Goal: Task Accomplishment & Management: Use online tool/utility

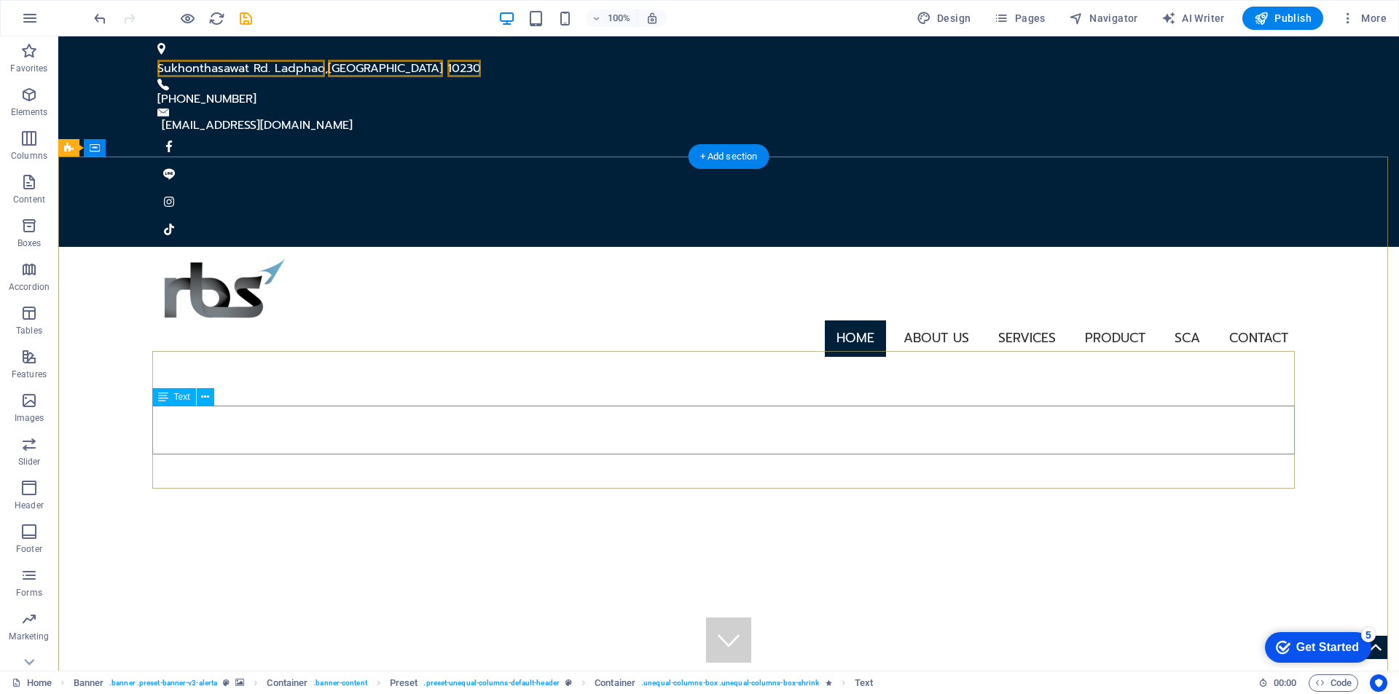
click at [310, 430] on div "Preset Container H1 Banner Banner Container Preset Preset Container Text Menu B…" at bounding box center [728, 353] width 1340 height 634
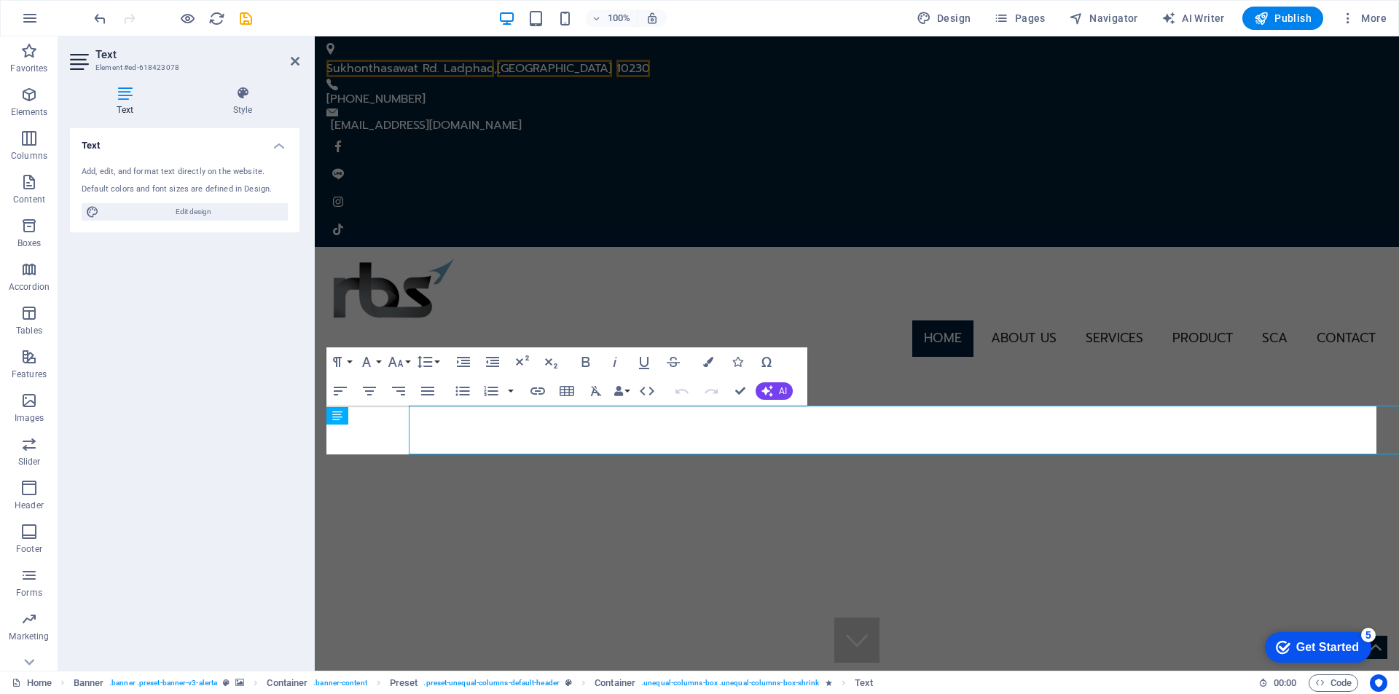
click at [310, 430] on div "Text Style Text Add, edit, and format text directly on the website. Default col…" at bounding box center [184, 372] width 253 height 597
drag, startPoint x: 829, startPoint y: 444, endPoint x: 297, endPoint y: 393, distance: 534.2
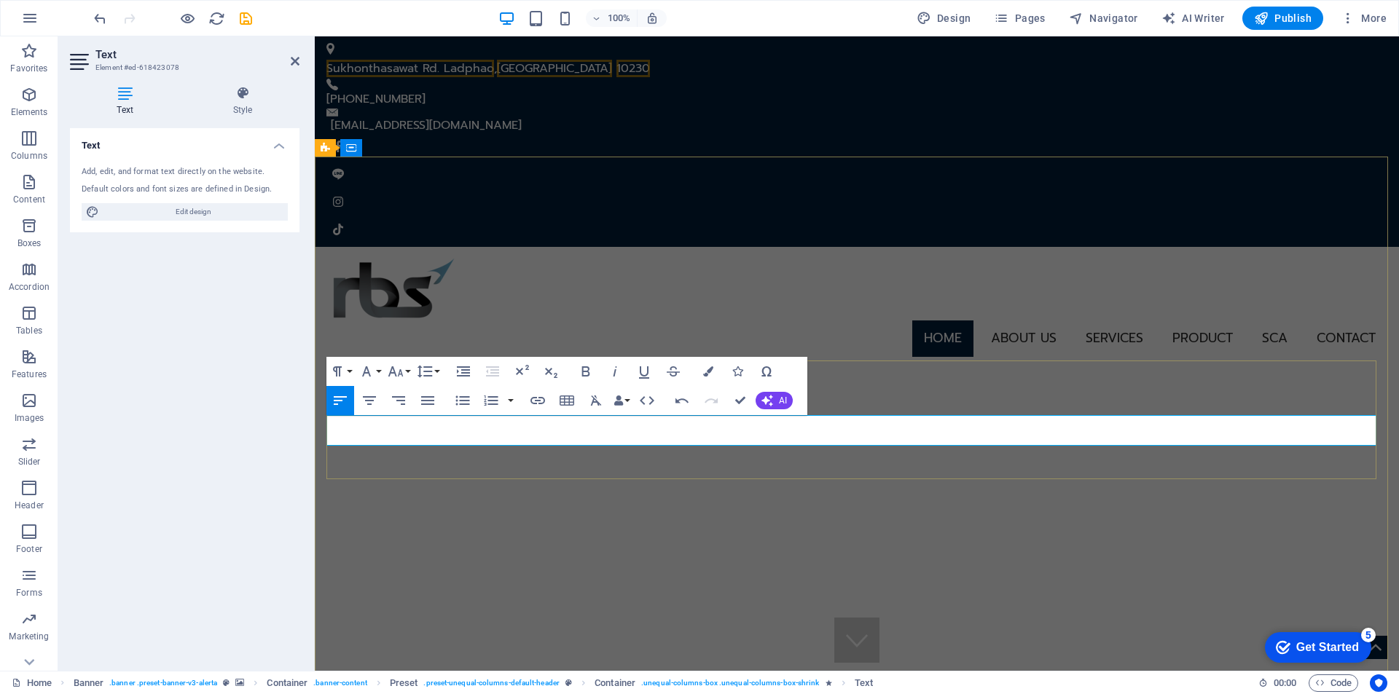
drag, startPoint x: 1085, startPoint y: 433, endPoint x: 1010, endPoint y: 452, distance: 77.4
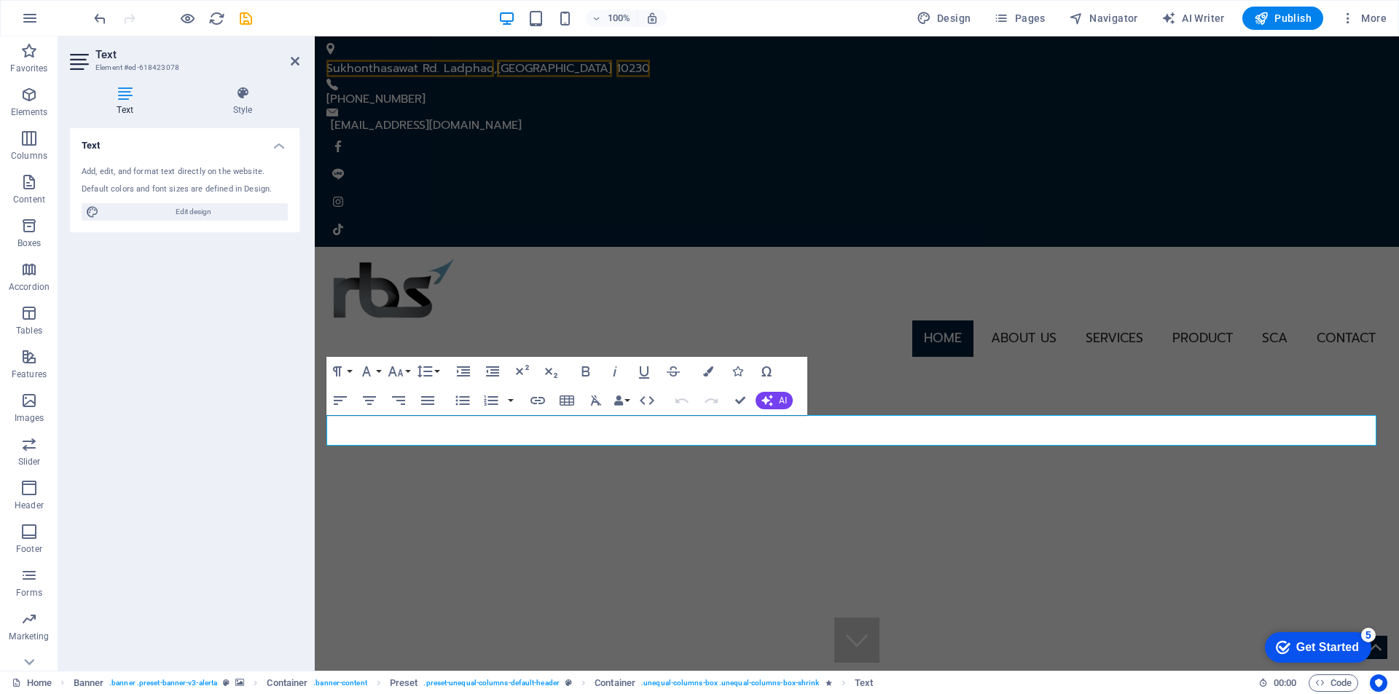
click at [266, 427] on div "Text Add, edit, and format text directly on the website. Default colors and fon…" at bounding box center [184, 393] width 229 height 531
click at [375, 375] on button "Font Family" at bounding box center [369, 371] width 28 height 29
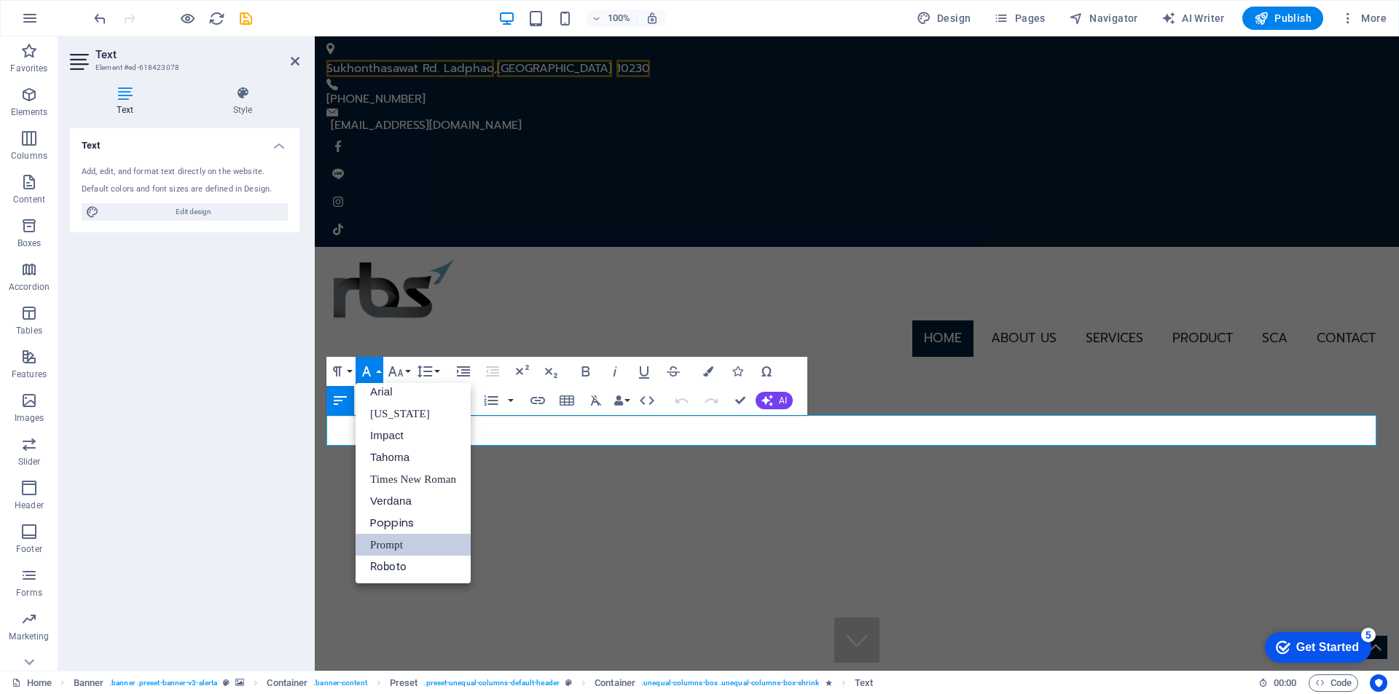
scroll to position [8, 0]
click at [377, 374] on button "Font Family" at bounding box center [369, 371] width 28 height 29
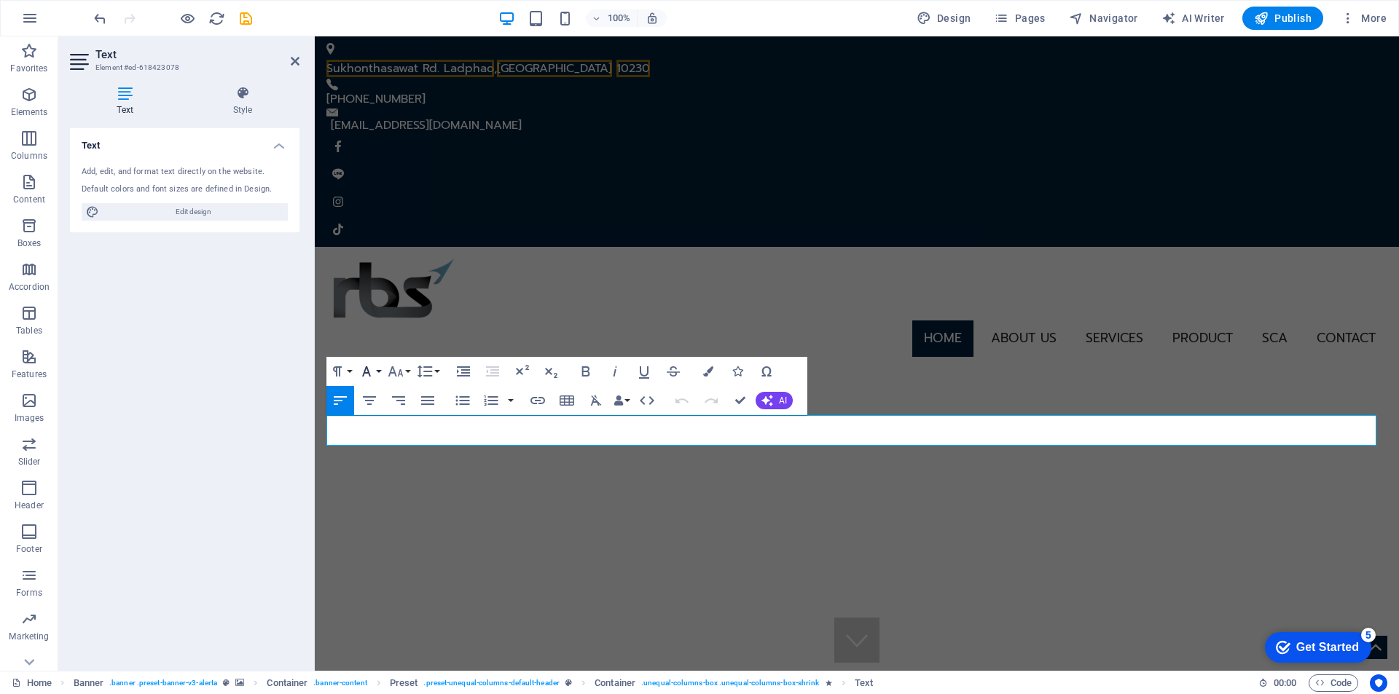
click at [373, 372] on icon "button" at bounding box center [366, 371] width 17 height 17
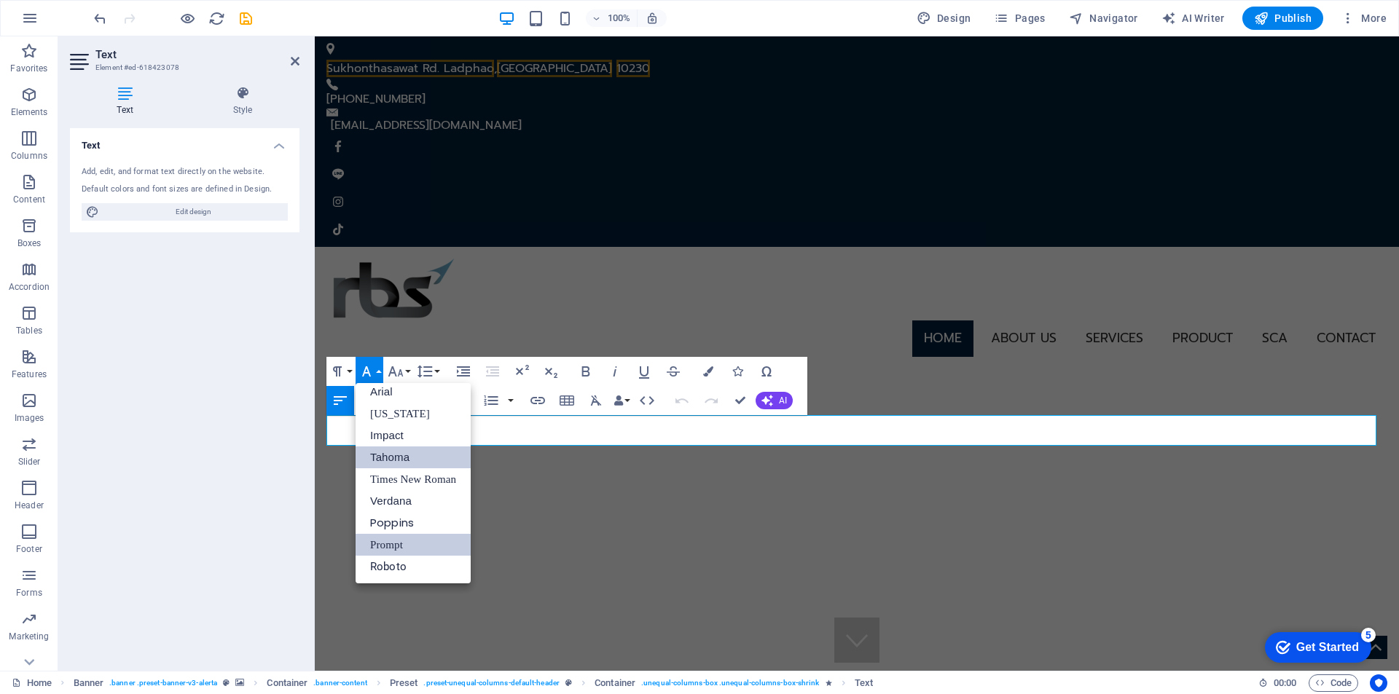
click at [411, 457] on link "Tahoma" at bounding box center [412, 458] width 115 height 22
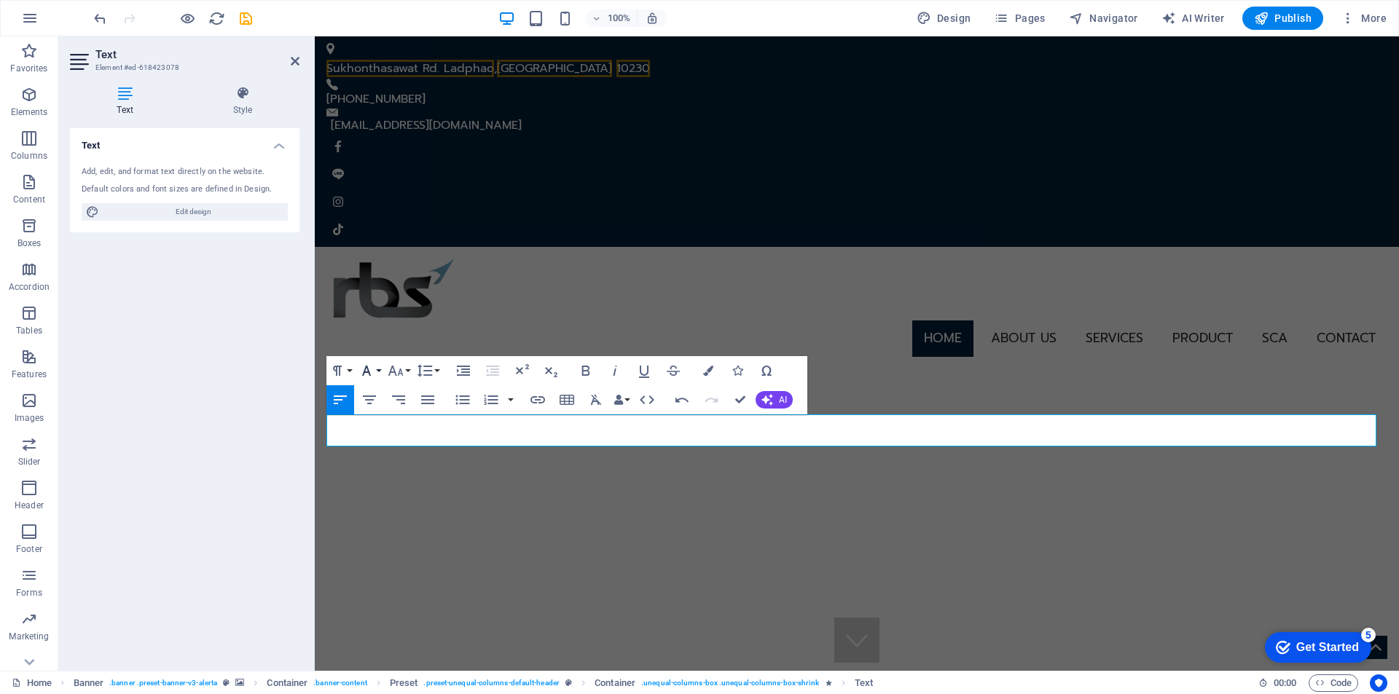
click at [370, 370] on icon "button" at bounding box center [366, 370] width 17 height 17
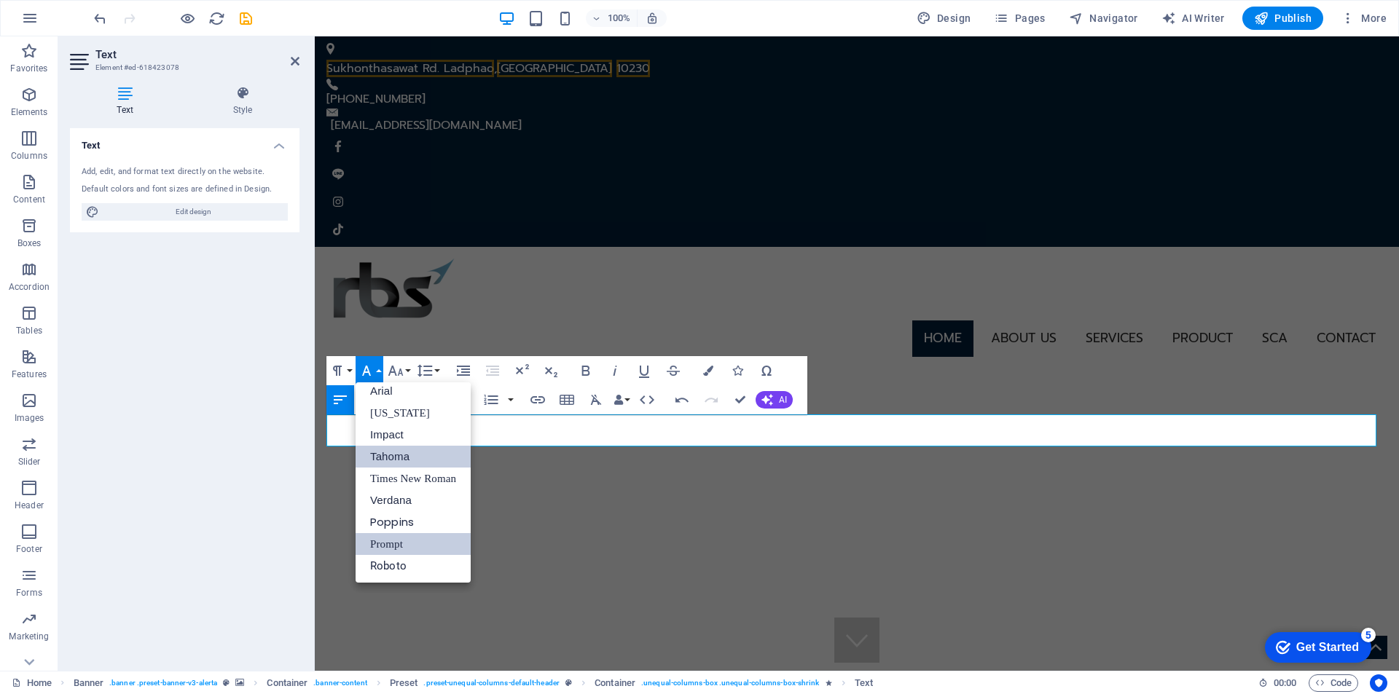
click at [406, 538] on link "Prompt" at bounding box center [412, 544] width 115 height 22
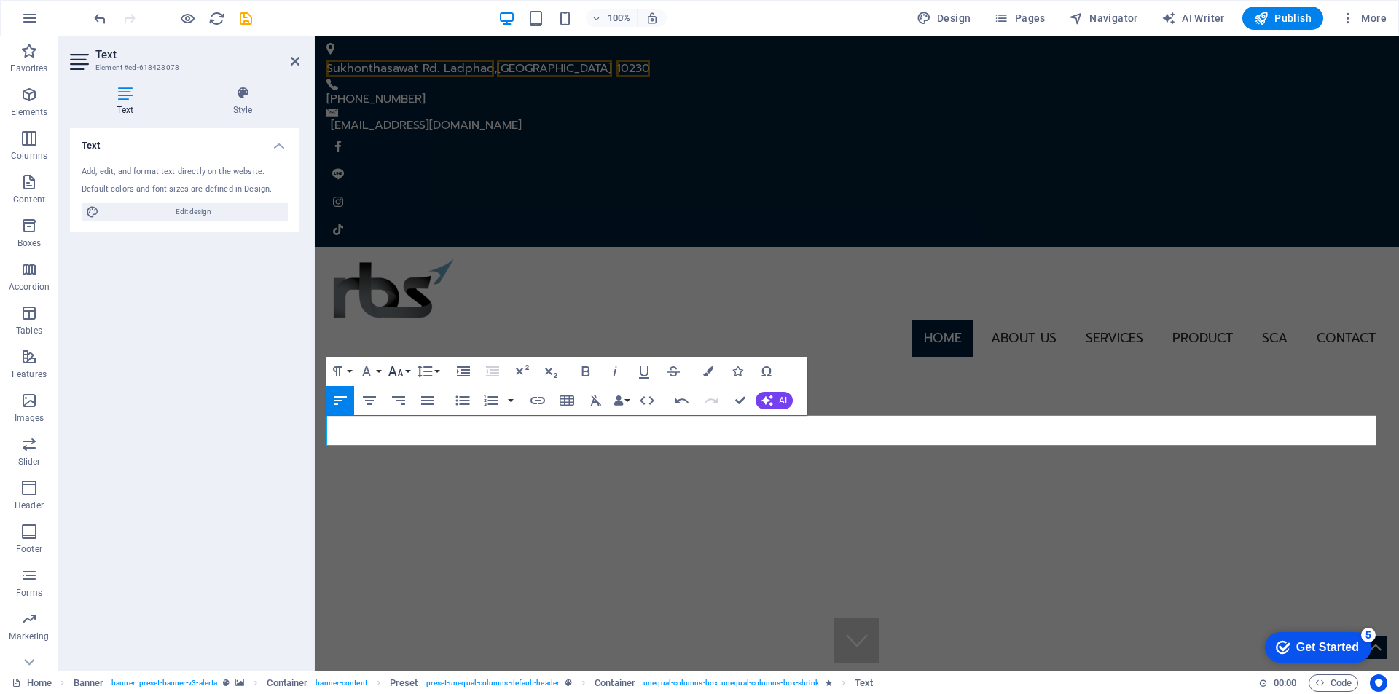
click at [396, 371] on icon "button" at bounding box center [395, 371] width 17 height 17
click at [418, 484] on link "12" at bounding box center [411, 487] width 52 height 22
click at [398, 371] on icon "button" at bounding box center [395, 371] width 17 height 17
click at [410, 559] on link "72" at bounding box center [411, 558] width 52 height 22
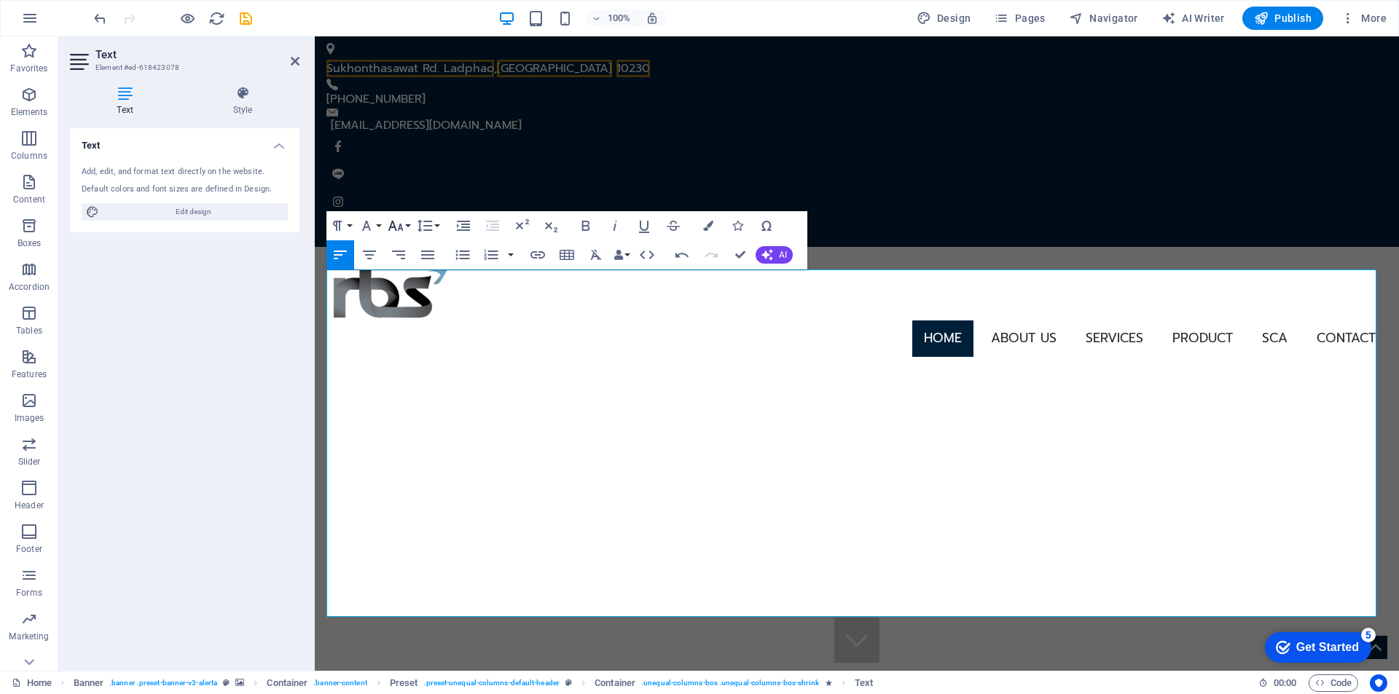
click at [398, 228] on icon "button" at bounding box center [395, 225] width 17 height 17
click at [412, 337] on link "36" at bounding box center [411, 334] width 52 height 22
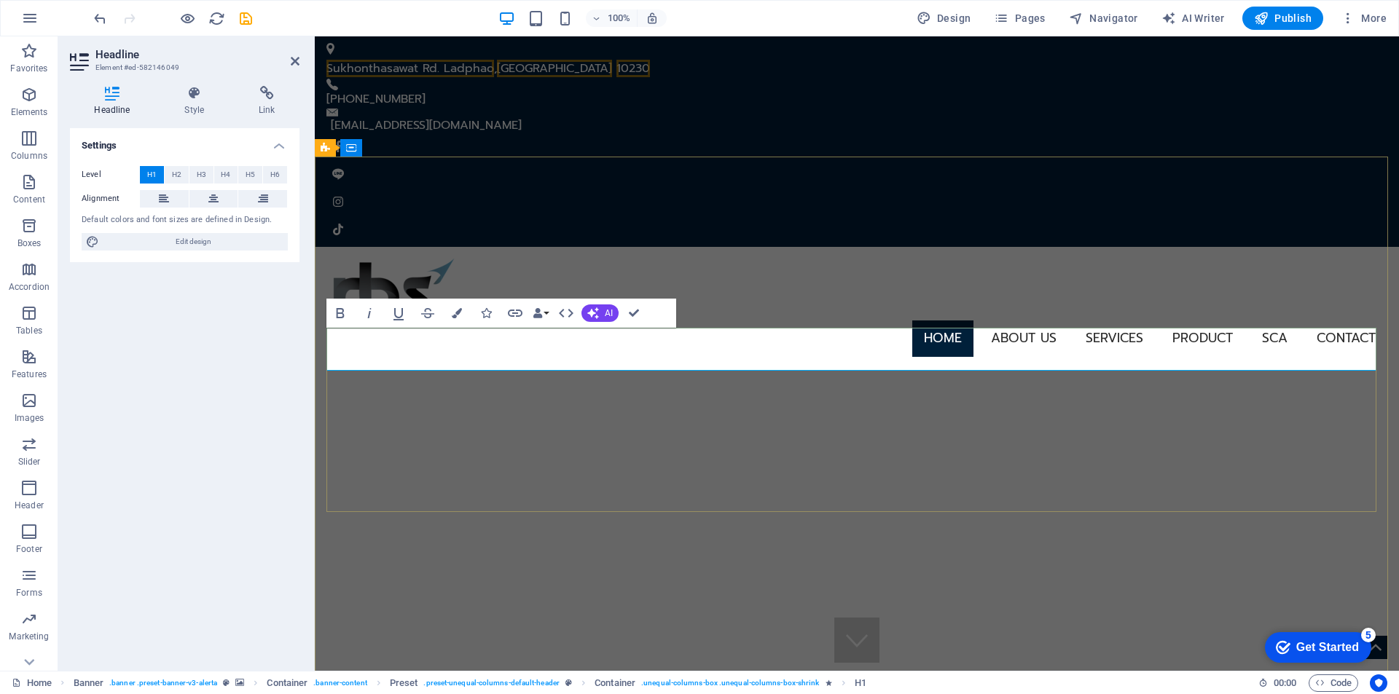
click at [175, 176] on span "H2" at bounding box center [176, 174] width 9 height 17
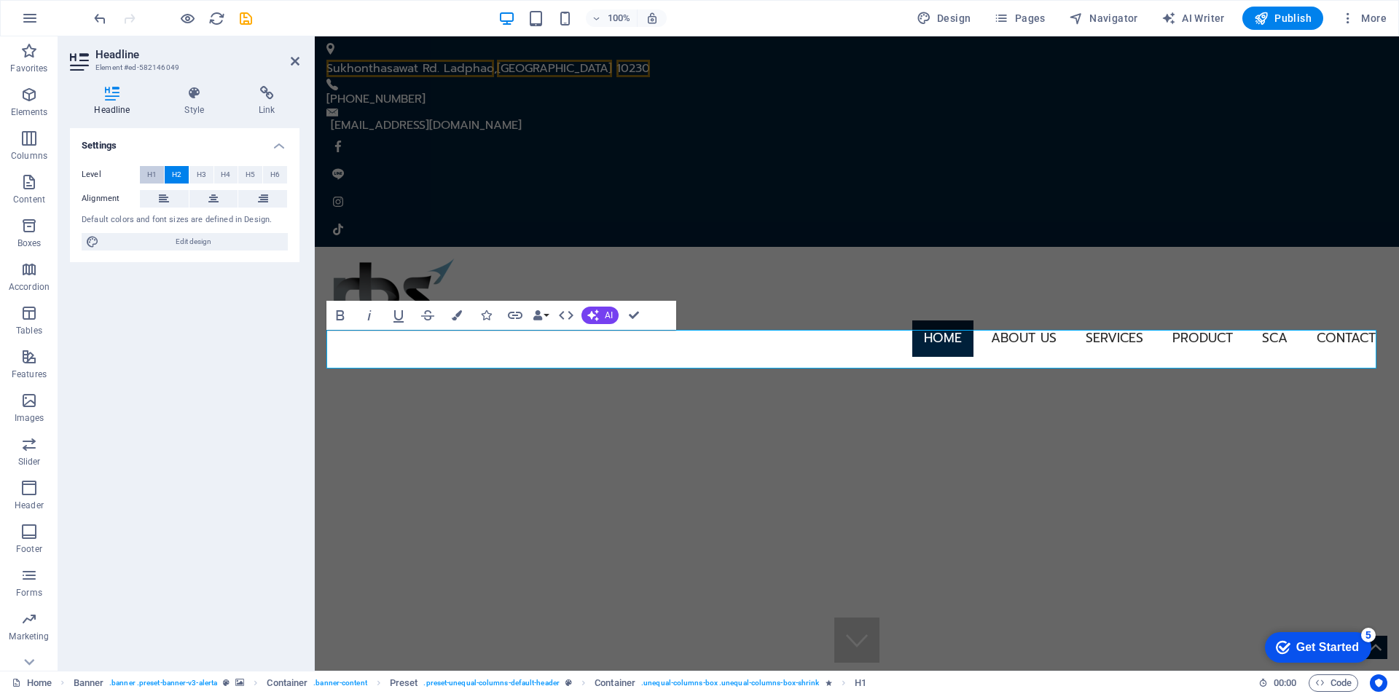
click at [151, 181] on span "H1" at bounding box center [151, 174] width 9 height 17
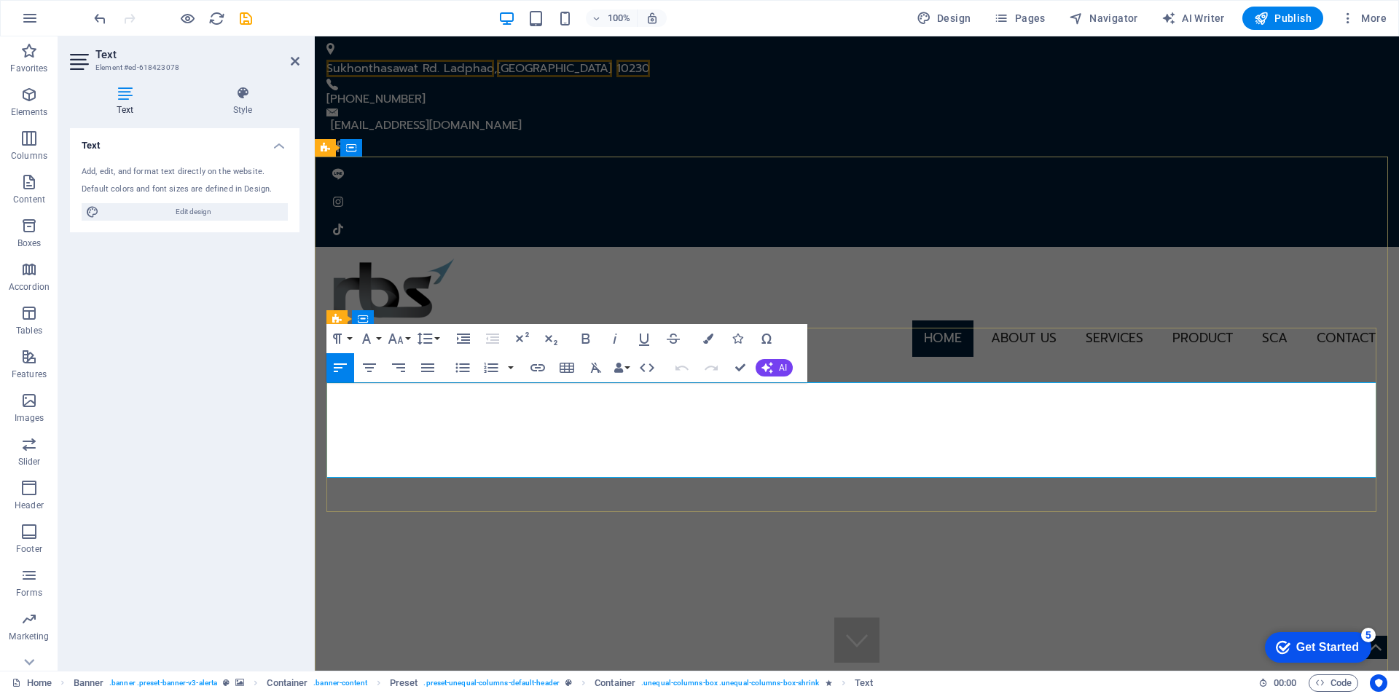
click at [398, 336] on icon "button" at bounding box center [395, 338] width 17 height 17
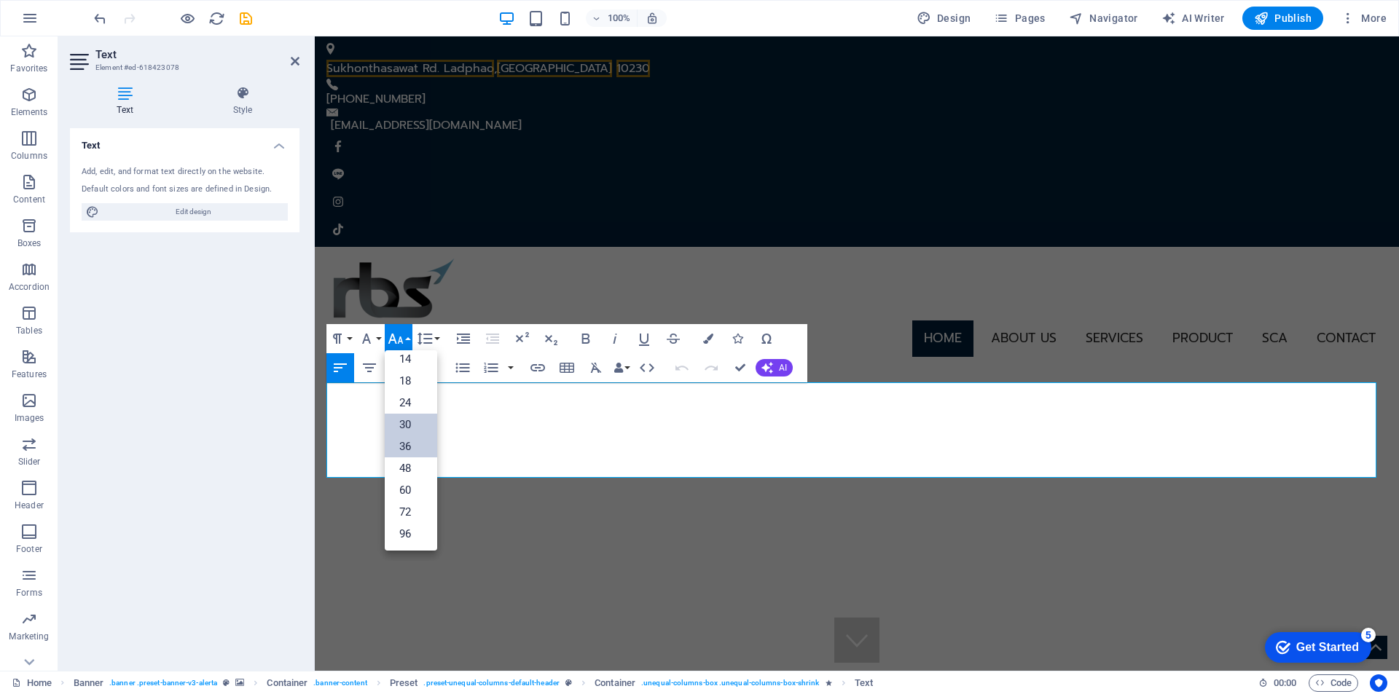
click at [406, 420] on link "30" at bounding box center [411, 425] width 52 height 22
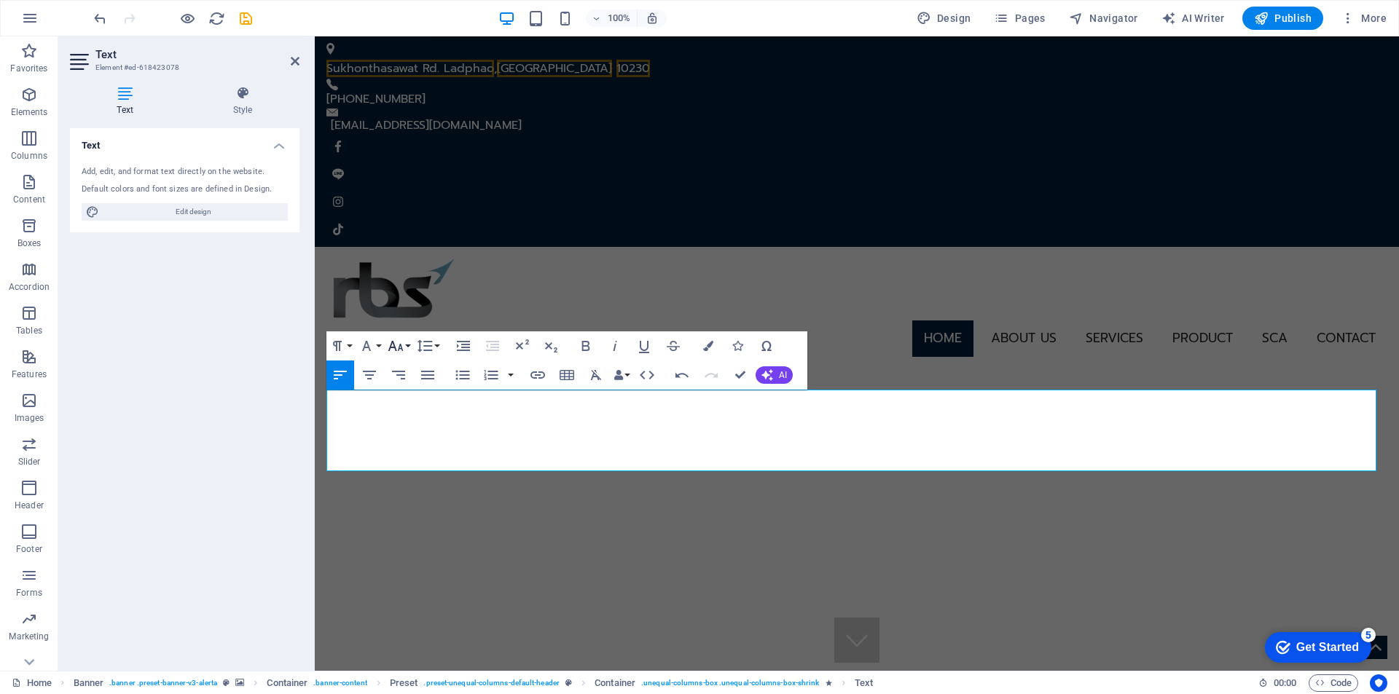
click at [398, 346] on icon "button" at bounding box center [395, 345] width 17 height 17
click at [410, 412] on link "24" at bounding box center [411, 410] width 52 height 22
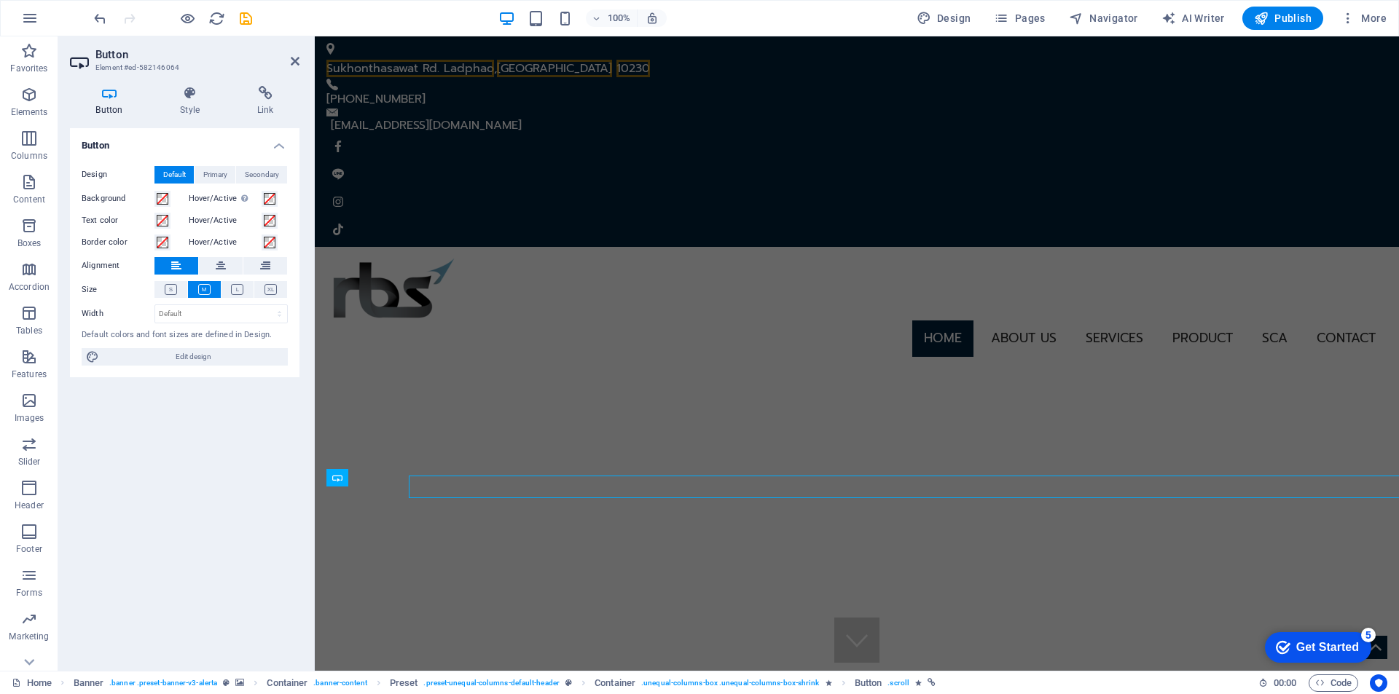
click at [186, 487] on div "Button Design Default Primary Secondary Background Hover/Active Switch to previ…" at bounding box center [184, 393] width 229 height 531
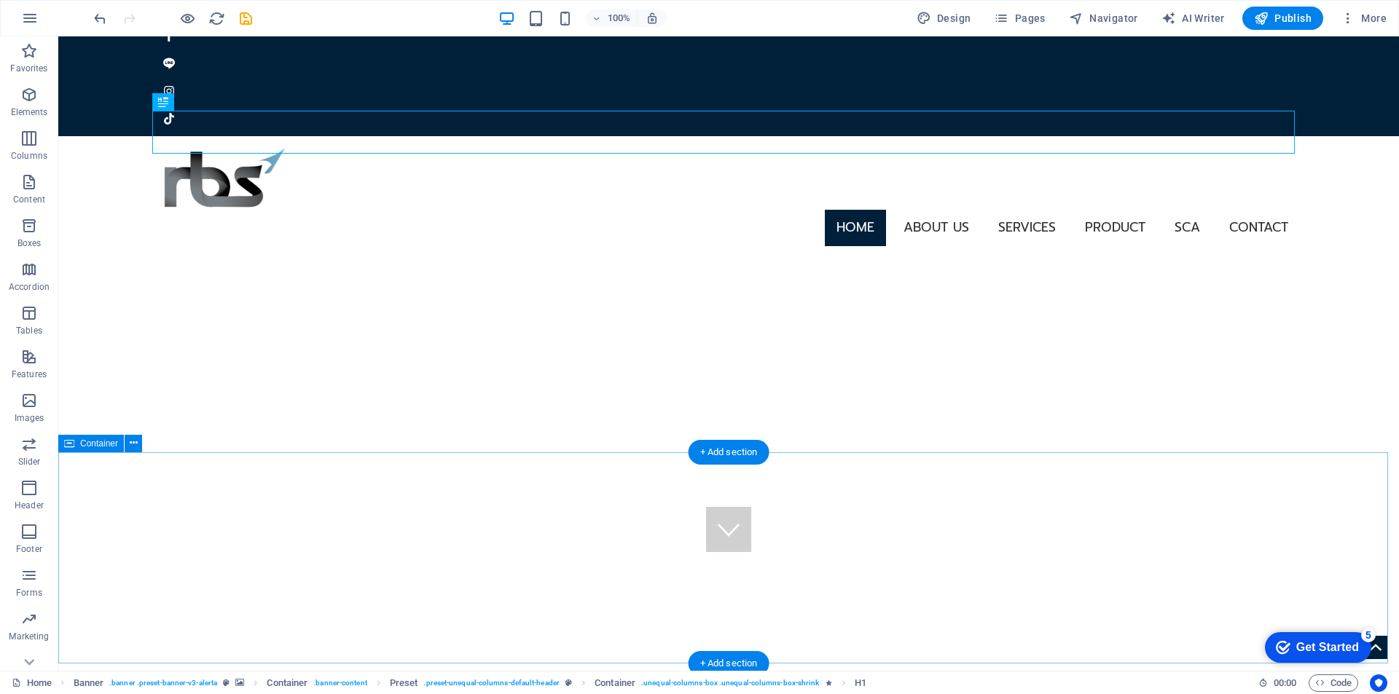
scroll to position [291, 0]
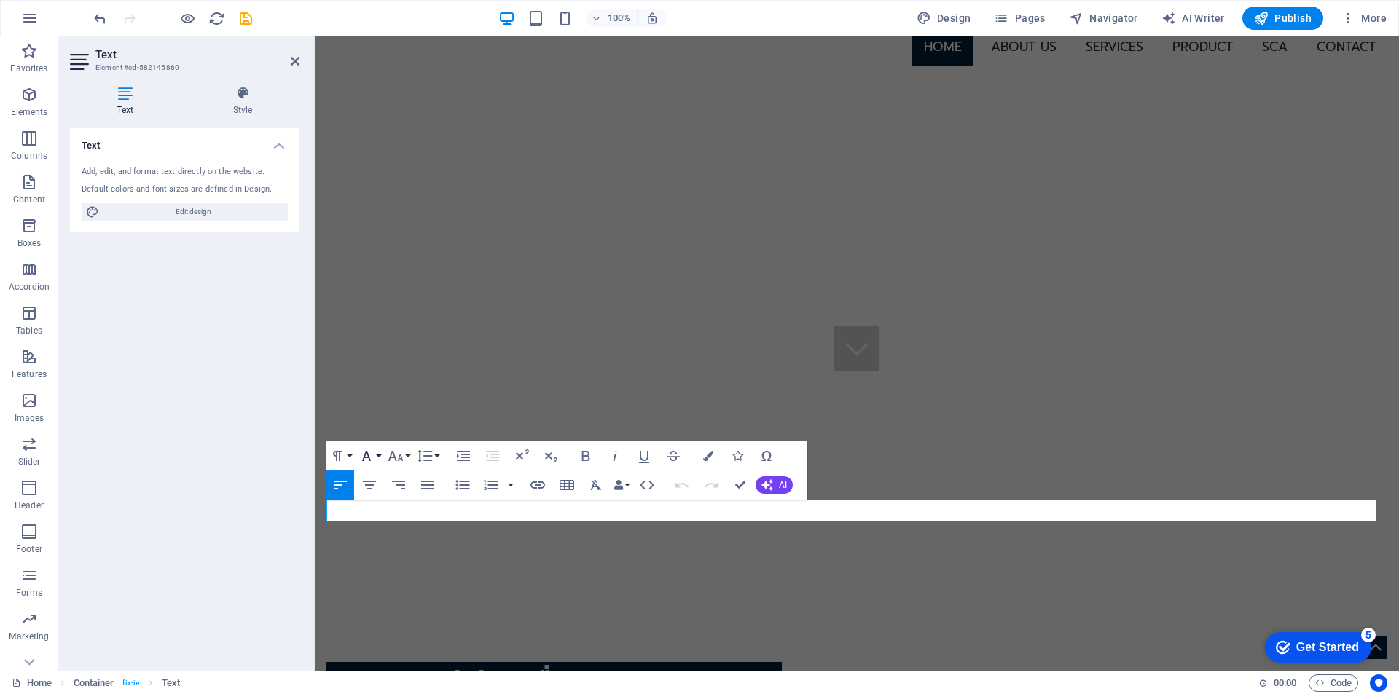
click at [371, 457] on icon "button" at bounding box center [366, 455] width 17 height 17
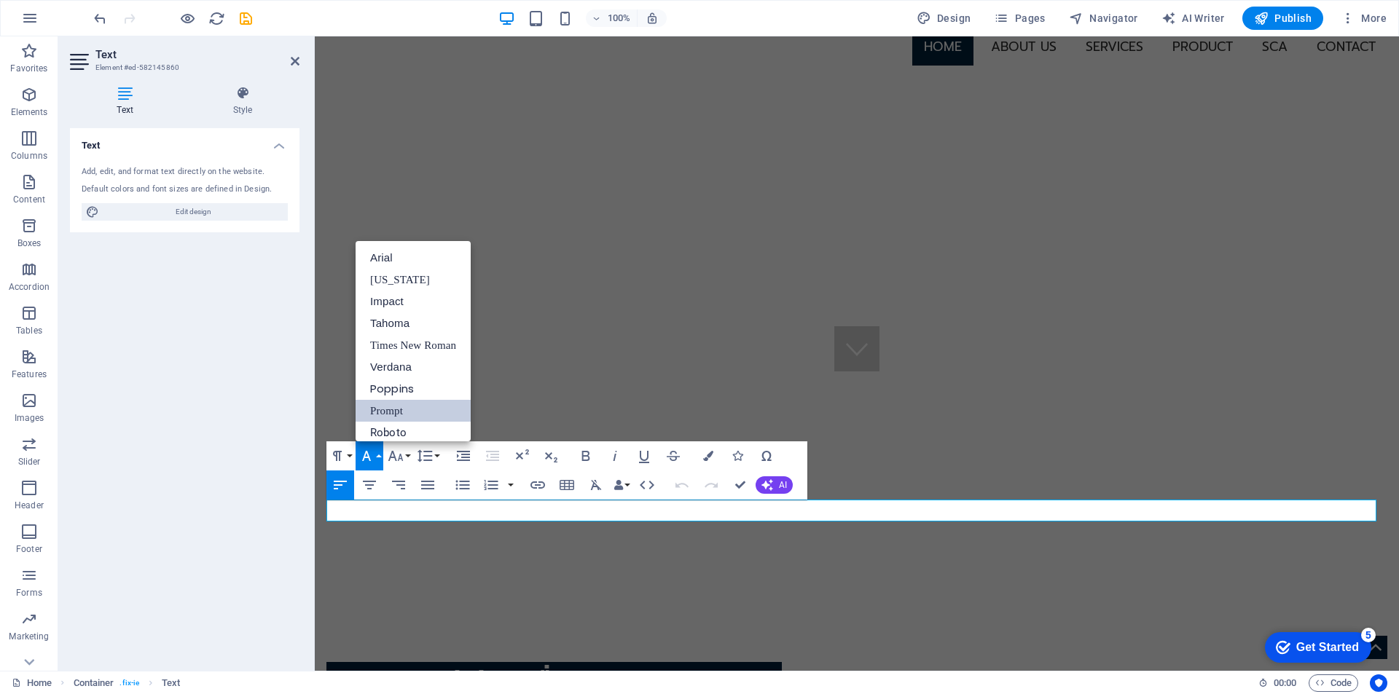
click at [385, 412] on link "Prompt" at bounding box center [412, 411] width 115 height 22
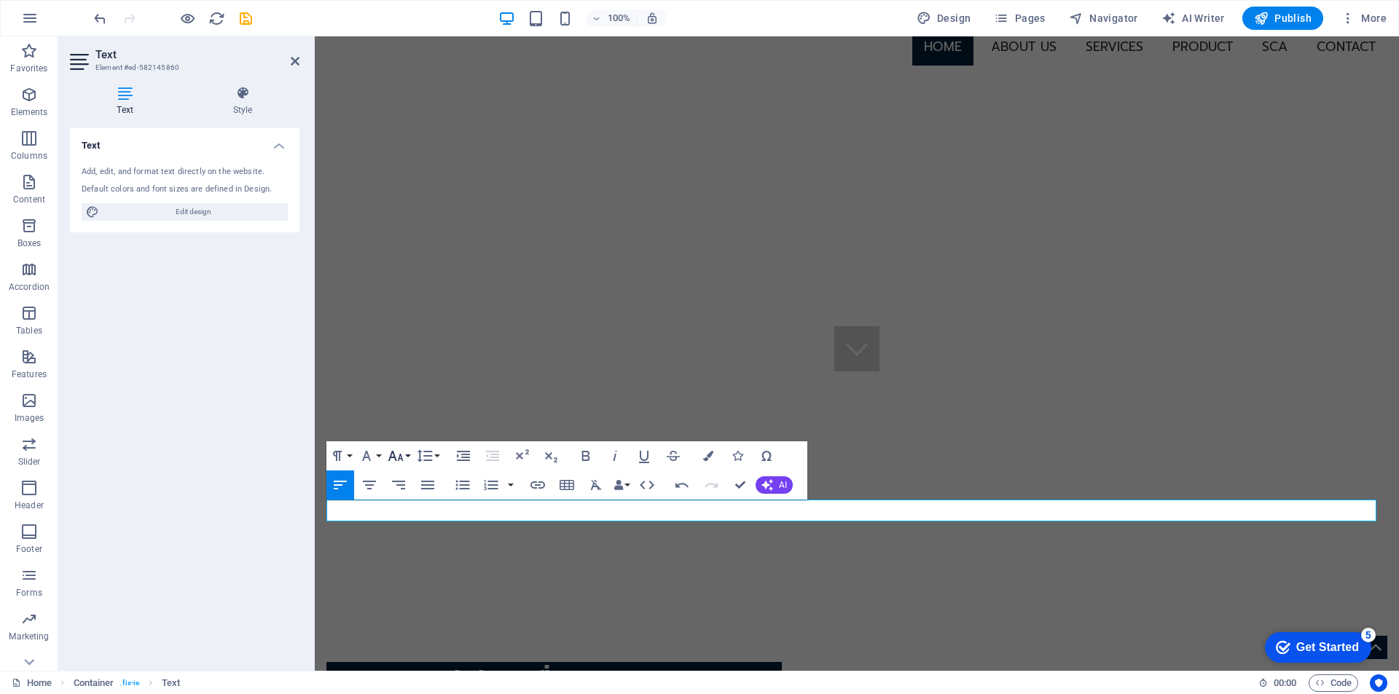
click at [399, 457] on icon "button" at bounding box center [395, 456] width 15 height 10
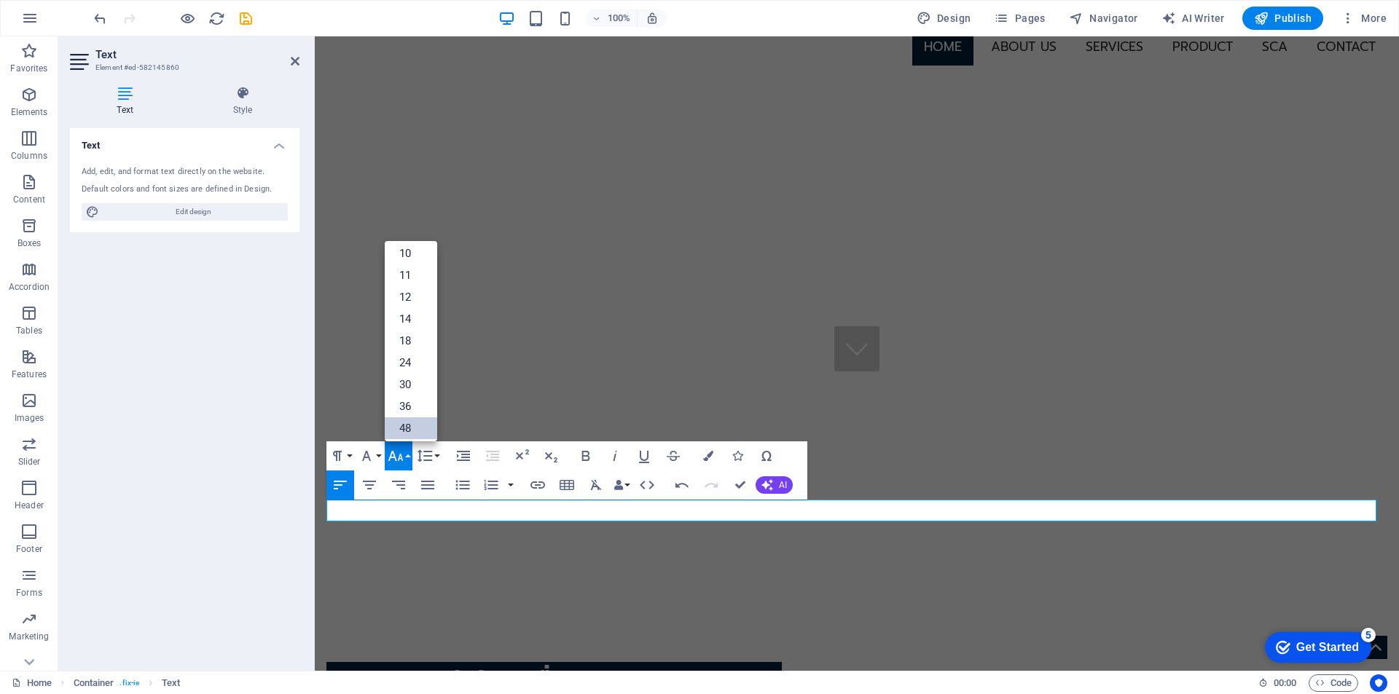
scroll to position [73, 0]
click at [414, 339] on link "24" at bounding box center [411, 338] width 52 height 22
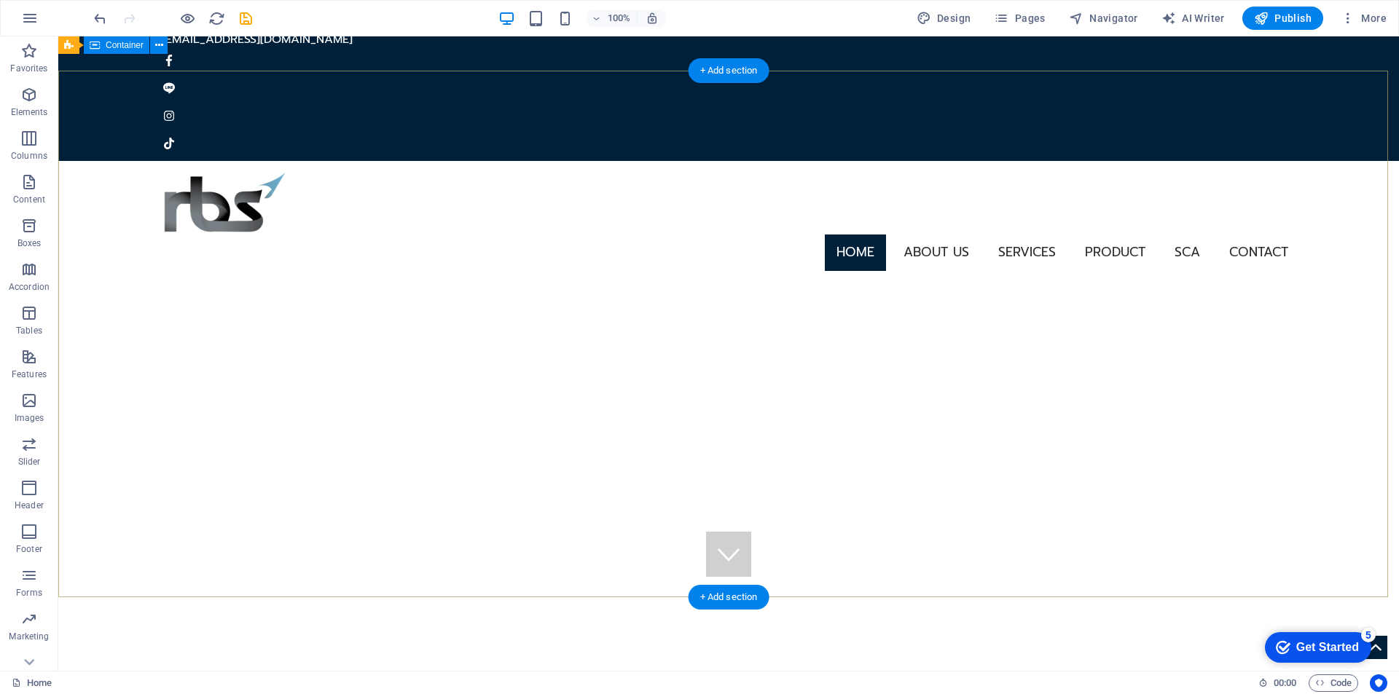
scroll to position [0, 0]
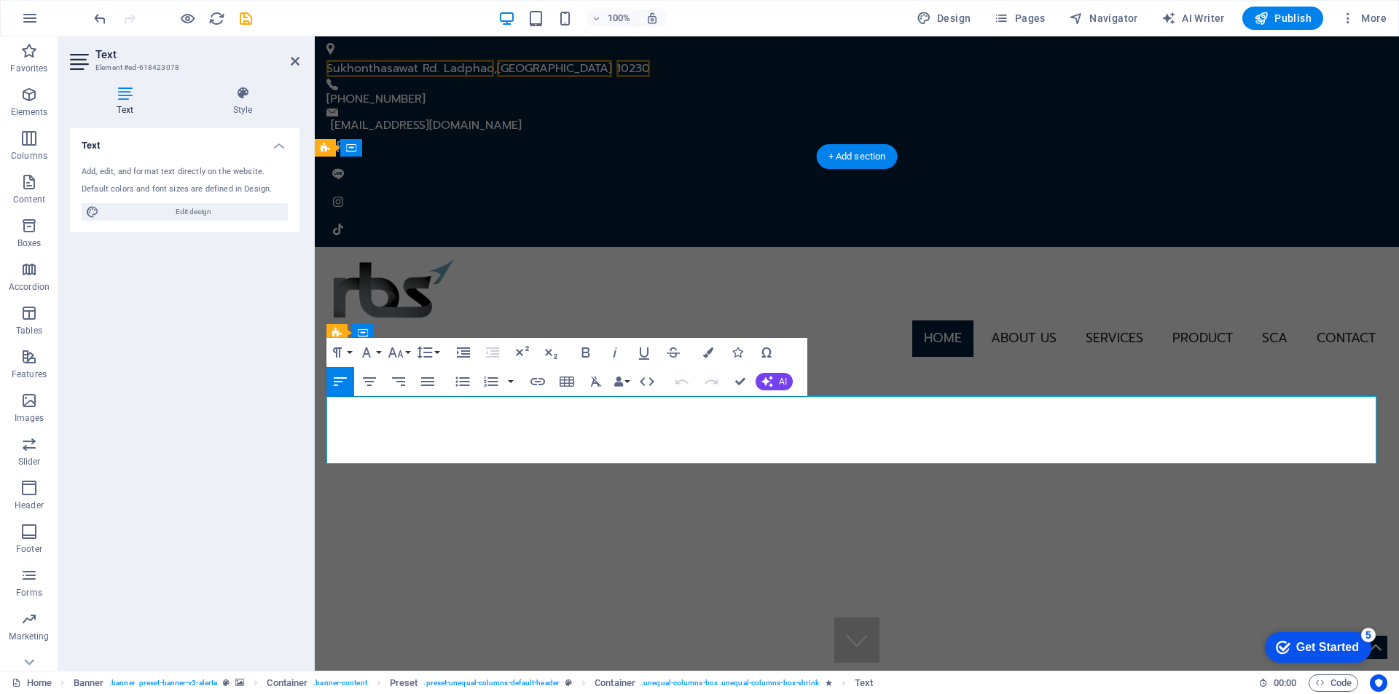
drag, startPoint x: 699, startPoint y: 446, endPoint x: 291, endPoint y: 385, distance: 413.2
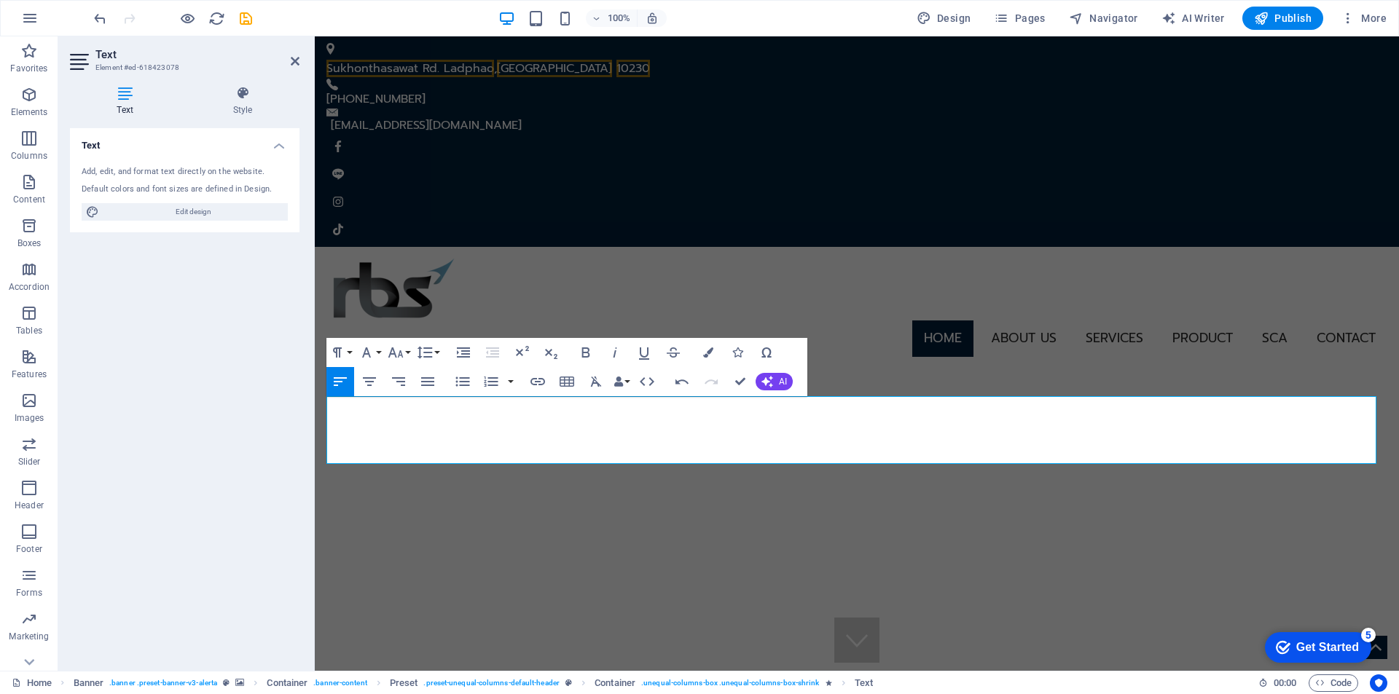
click at [380, 350] on button "Font Family" at bounding box center [369, 352] width 28 height 29
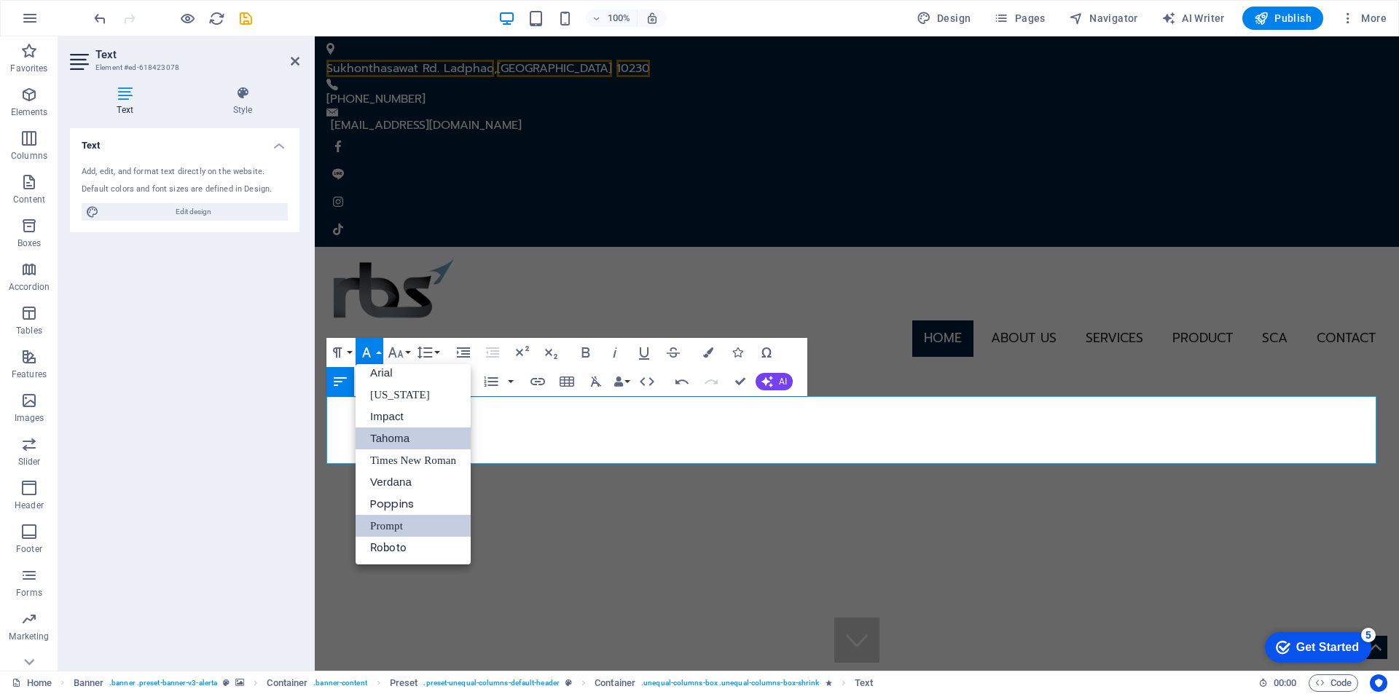
scroll to position [8, 0]
click at [417, 527] on link "Prompt" at bounding box center [412, 526] width 115 height 22
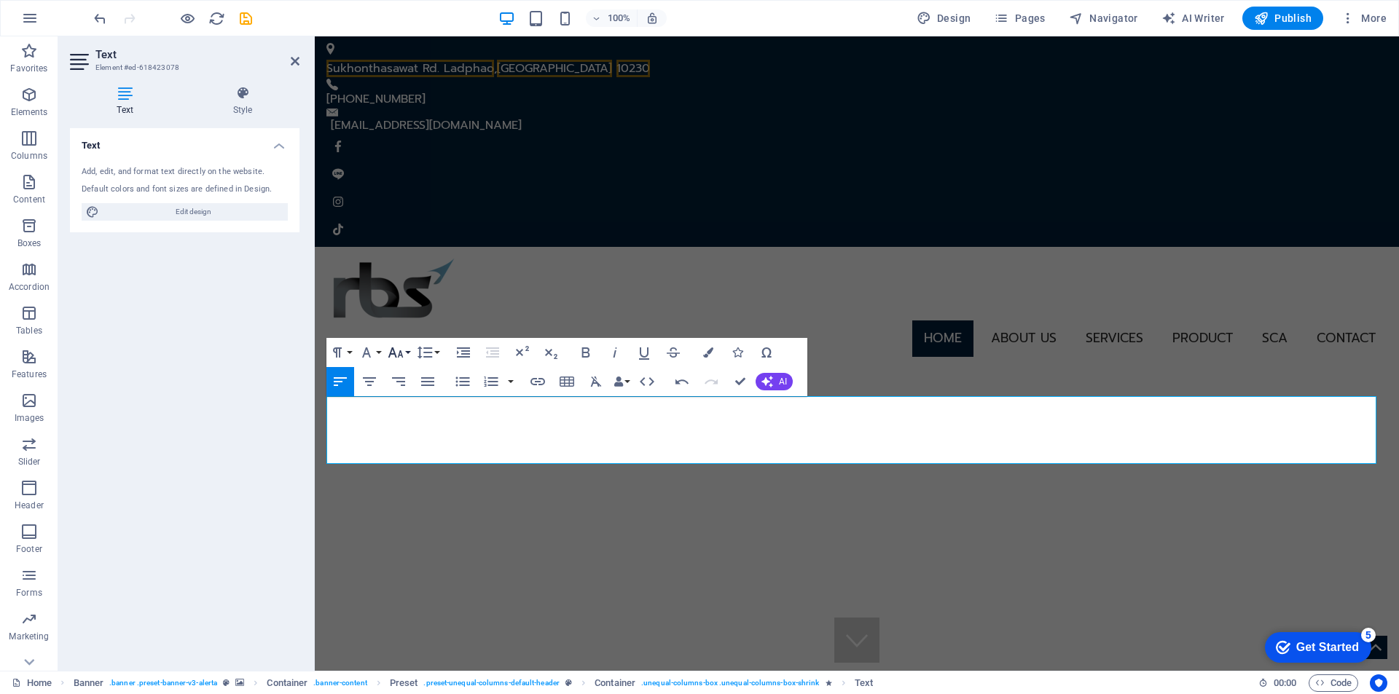
click at [403, 354] on icon "button" at bounding box center [395, 352] width 17 height 17
click at [414, 535] on link "24" at bounding box center [411, 534] width 52 height 22
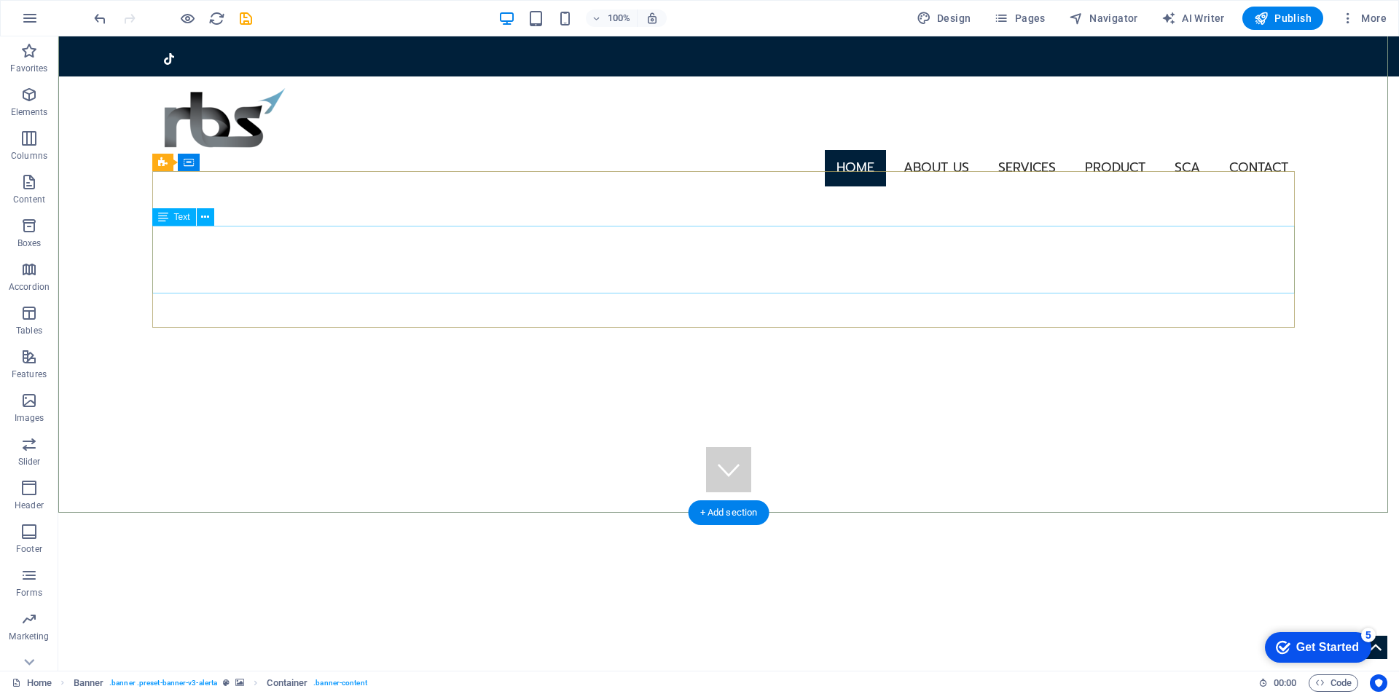
scroll to position [291, 0]
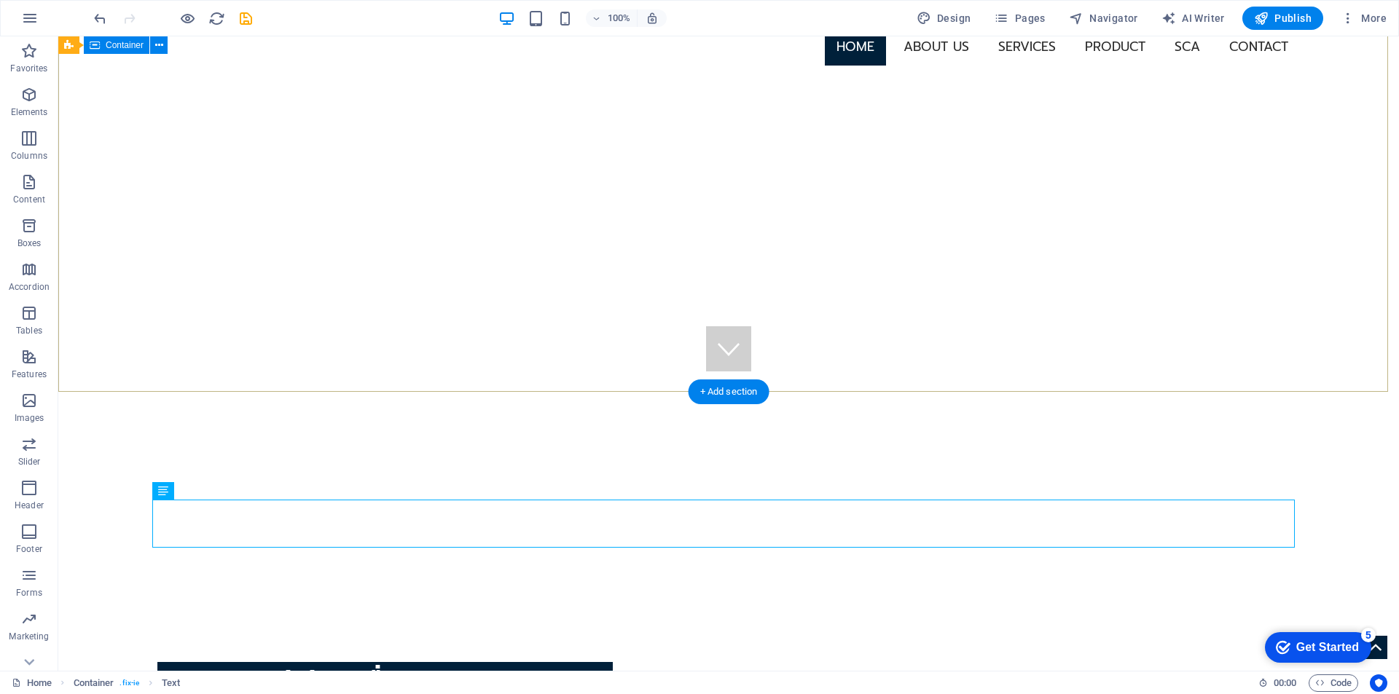
drag, startPoint x: 1114, startPoint y: 211, endPoint x: 1106, endPoint y: 229, distance: 19.2
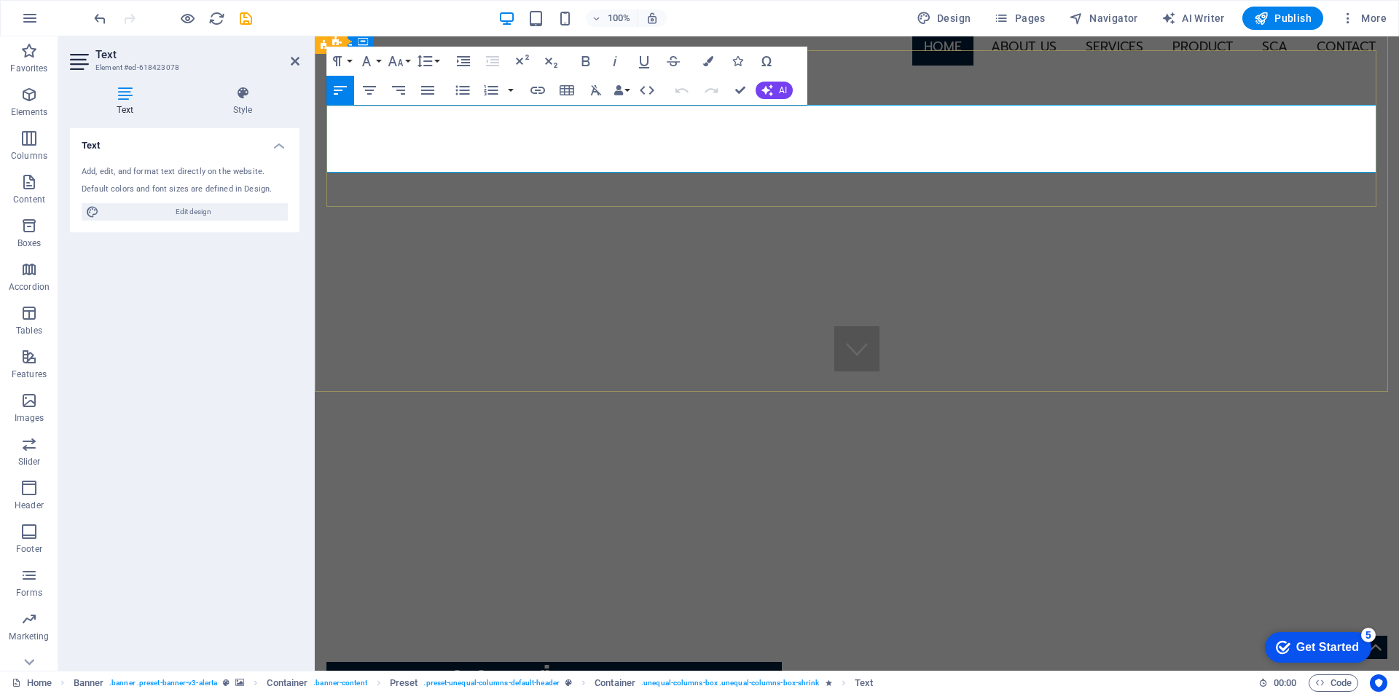
drag, startPoint x: 367, startPoint y: 125, endPoint x: 1066, endPoint y: 153, distance: 699.1
drag, startPoint x: 369, startPoint y: 125, endPoint x: 776, endPoint y: 159, distance: 409.3
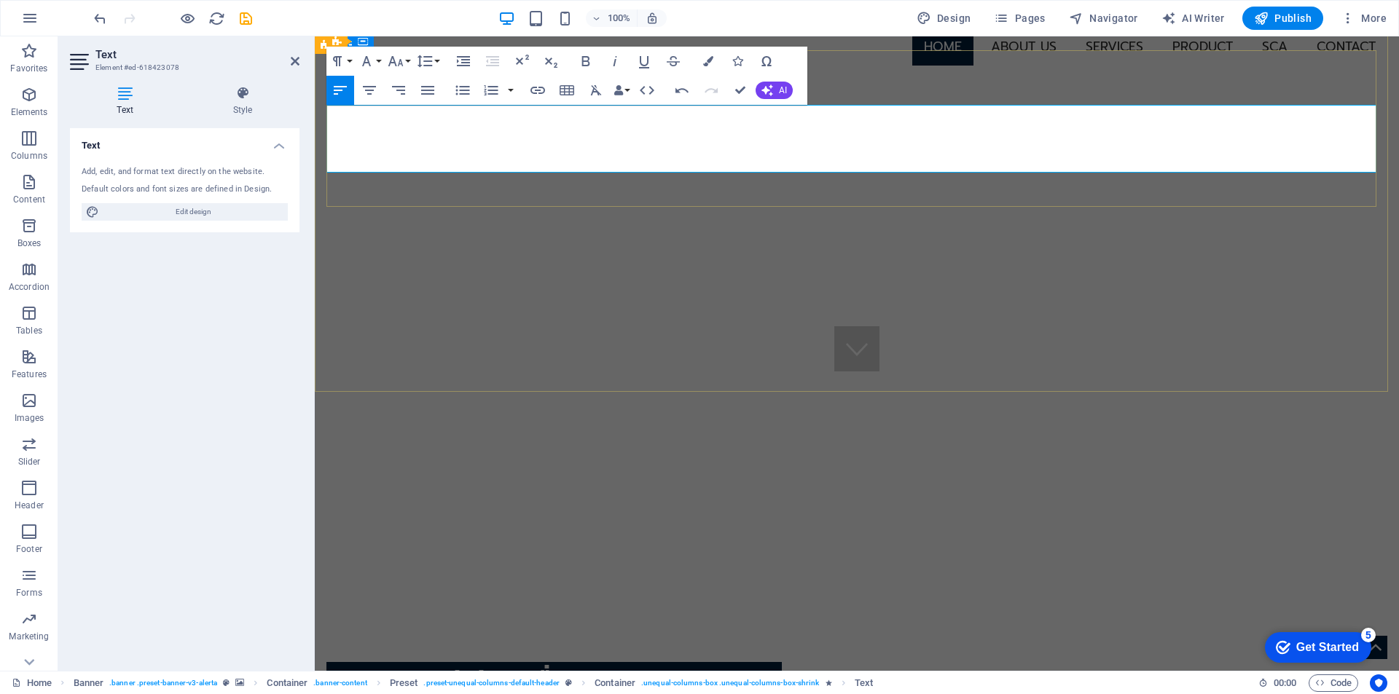
scroll to position [278, 0]
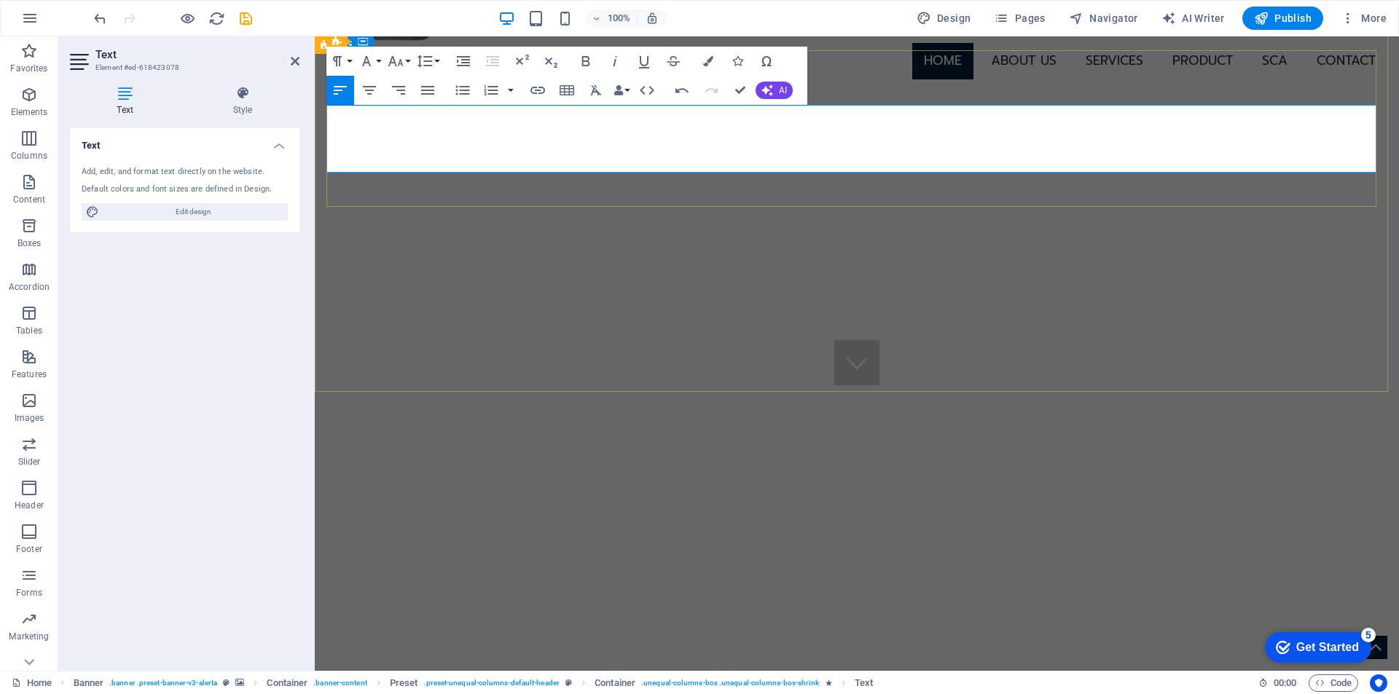
scroll to position [291, 0]
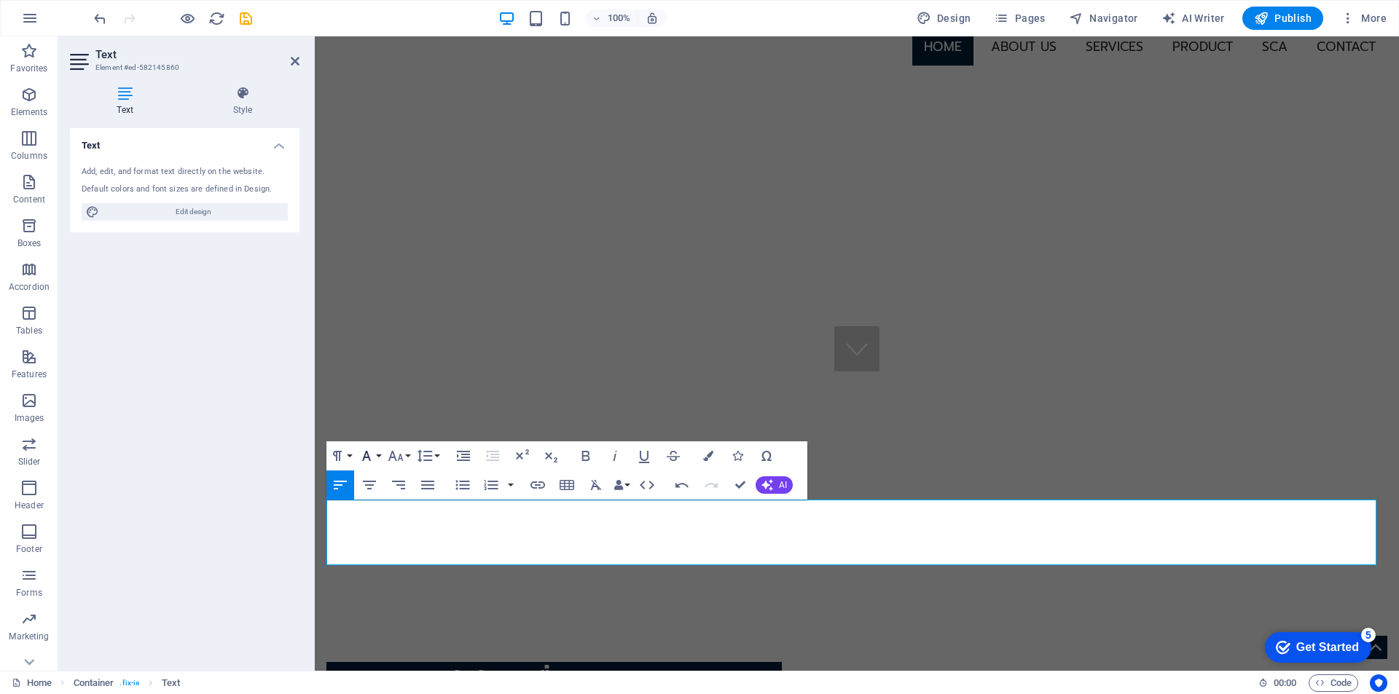
click at [369, 460] on icon "button" at bounding box center [366, 455] width 17 height 17
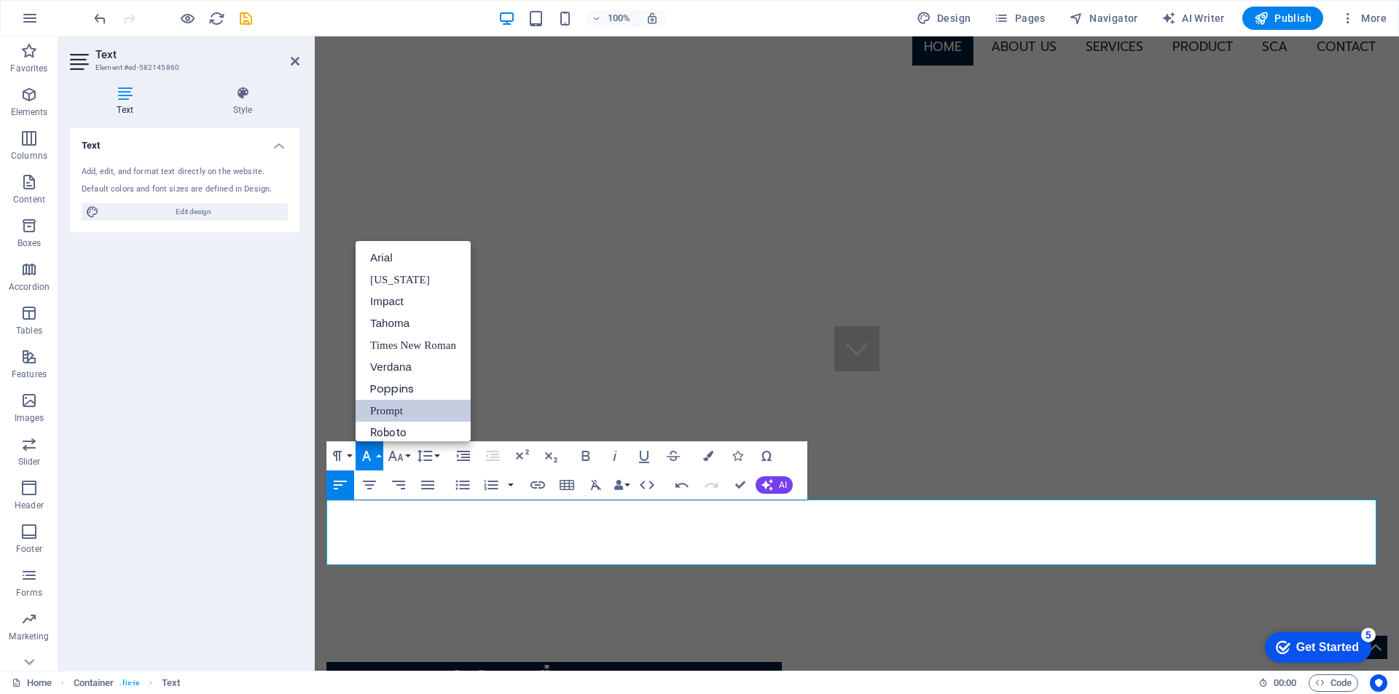
click at [394, 406] on link "Prompt" at bounding box center [412, 411] width 115 height 22
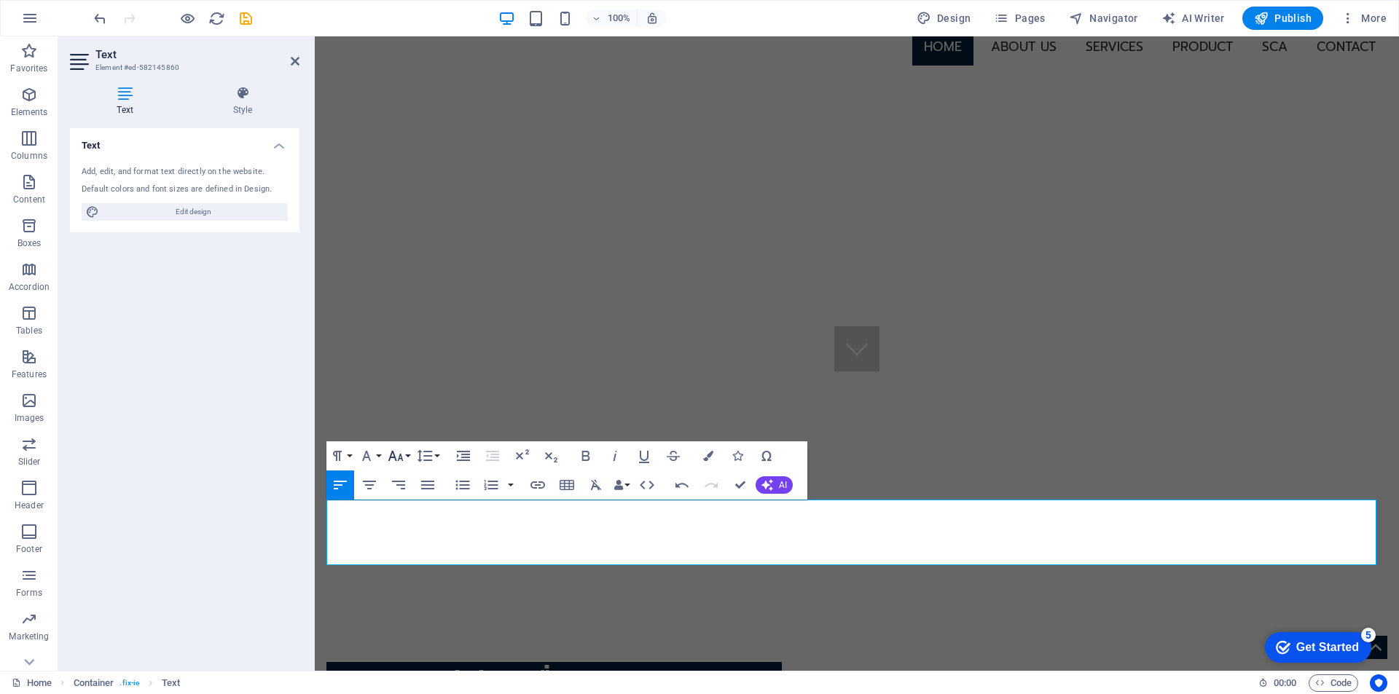
click at [397, 455] on icon "button" at bounding box center [395, 455] width 17 height 17
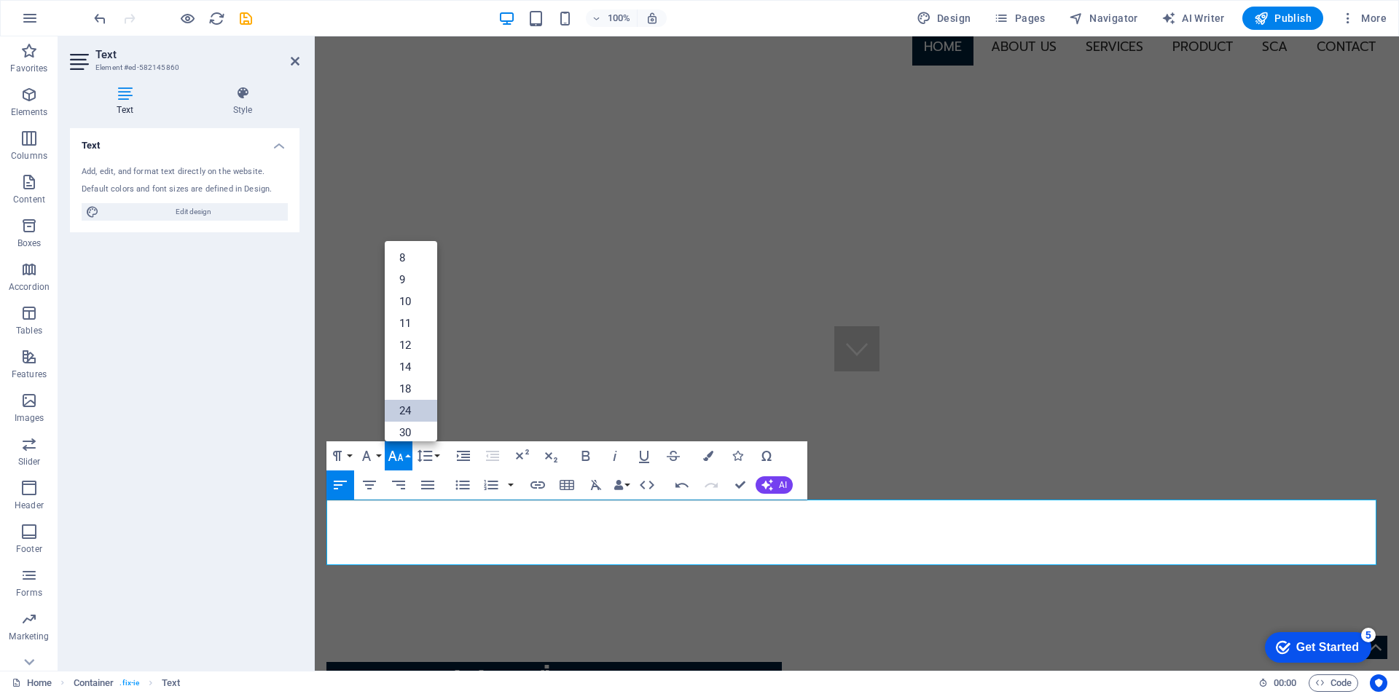
click at [421, 409] on link "24" at bounding box center [411, 411] width 52 height 22
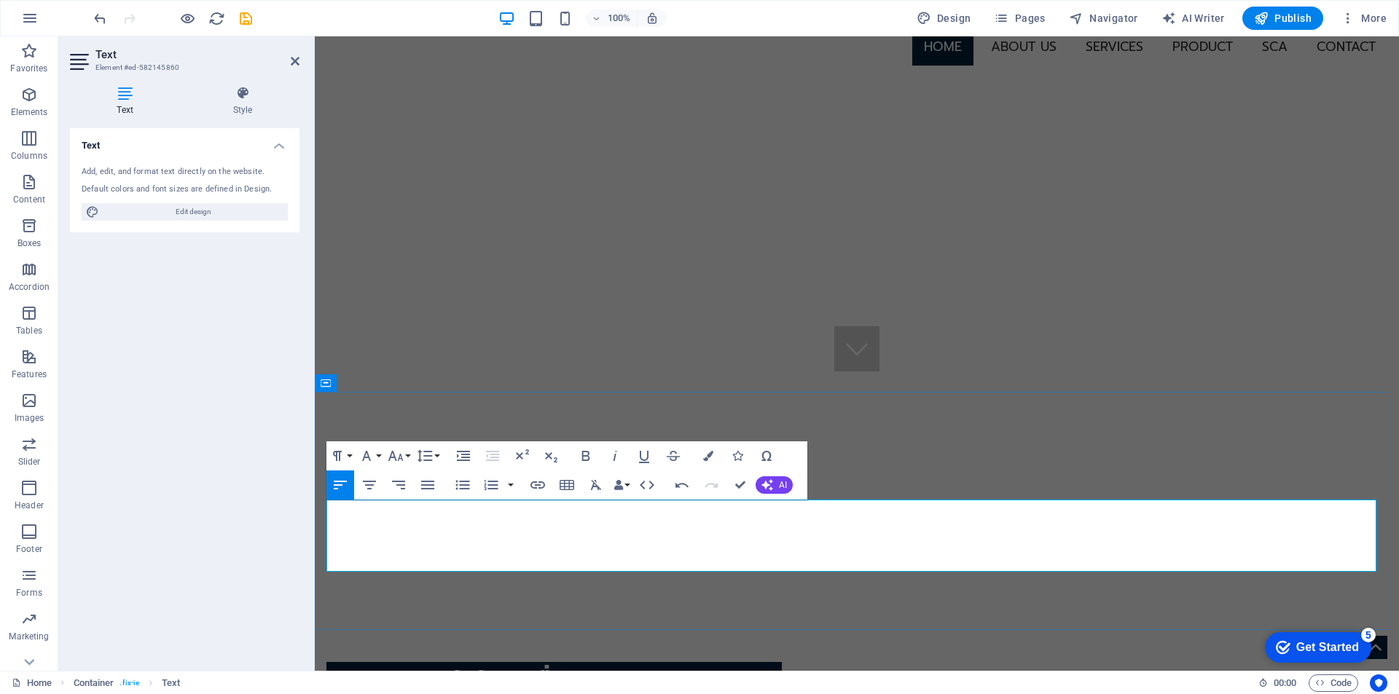
click at [707, 456] on icon "button" at bounding box center [708, 456] width 10 height 10
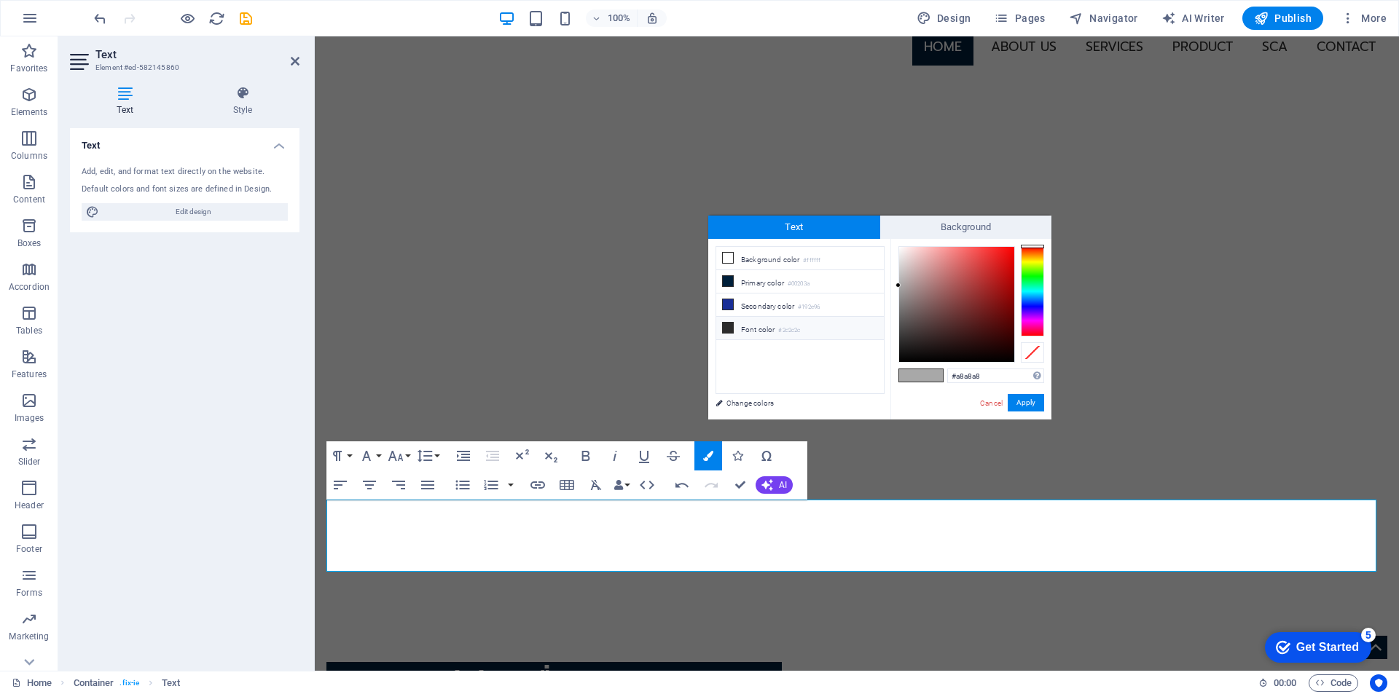
click at [728, 324] on icon at bounding box center [728, 328] width 10 height 10
type input "#2c2c2c"
click at [1033, 404] on button "Apply" at bounding box center [1025, 402] width 36 height 17
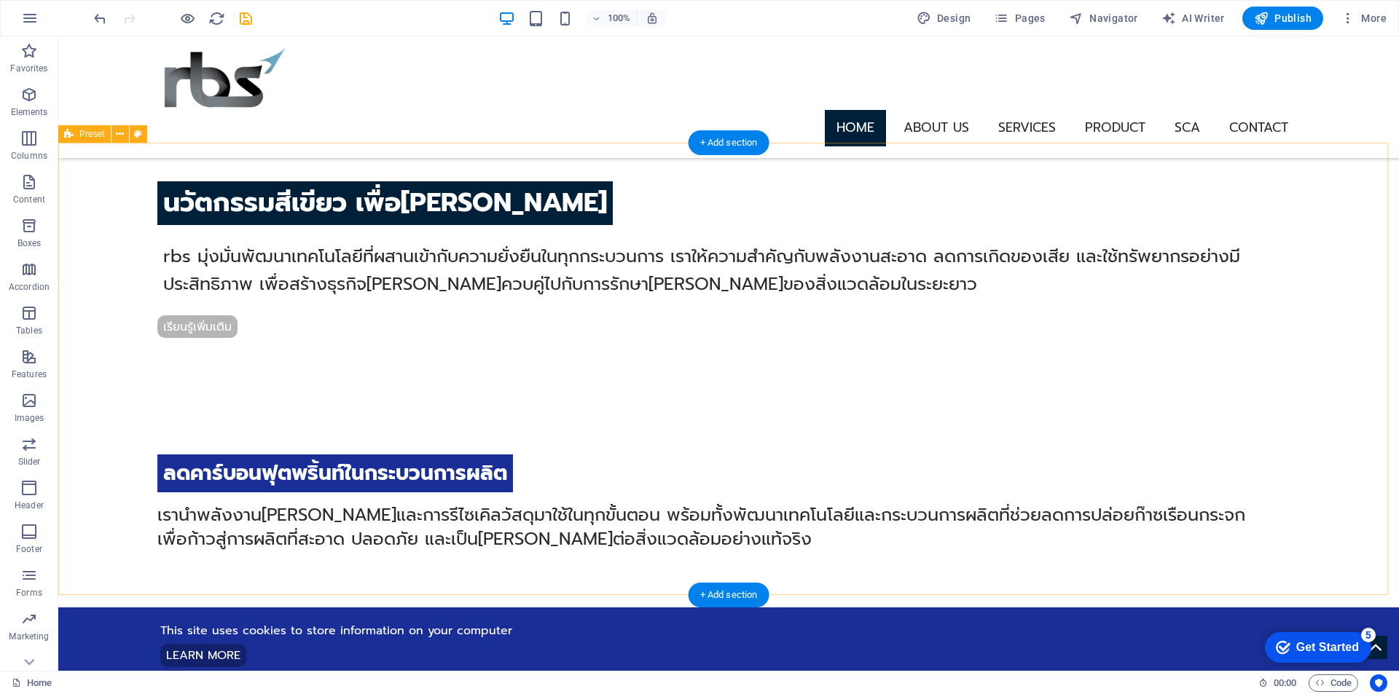
scroll to position [583, 0]
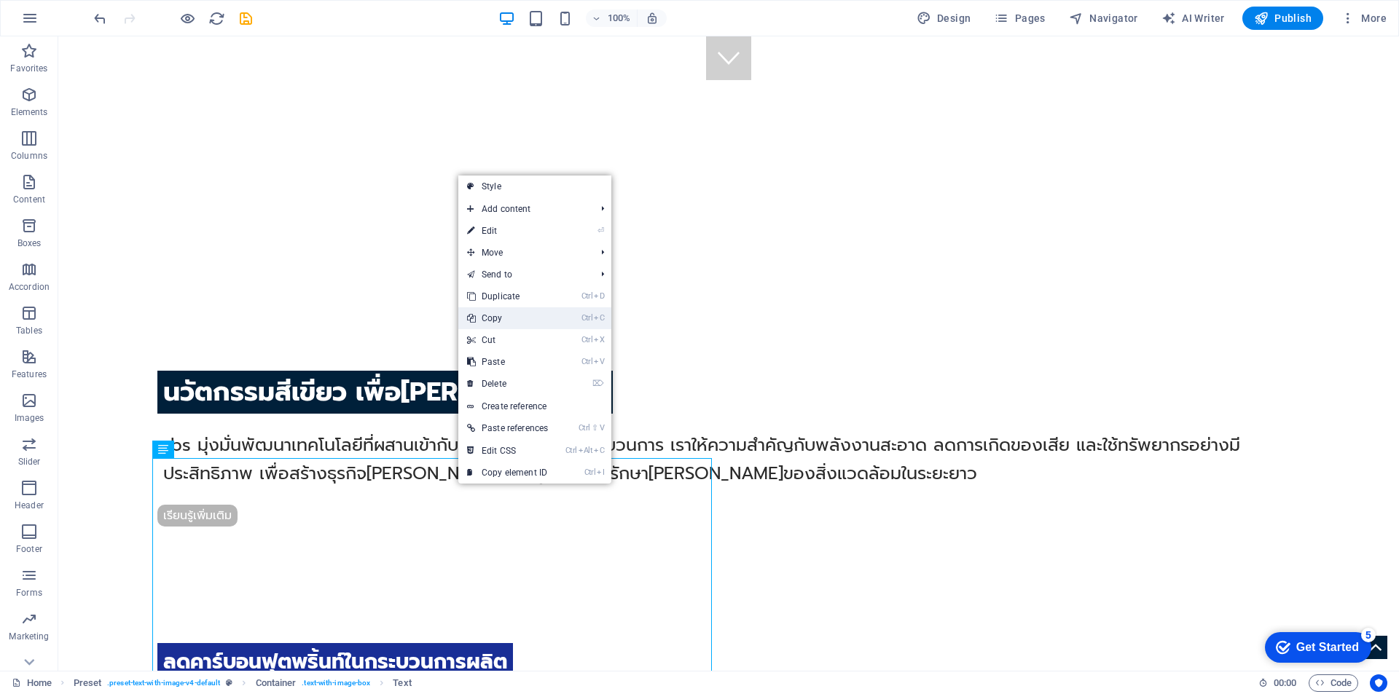
click at [513, 315] on link "Ctrl C Copy" at bounding box center [507, 318] width 98 height 22
click at [509, 356] on link "Ctrl V Paste" at bounding box center [502, 359] width 98 height 22
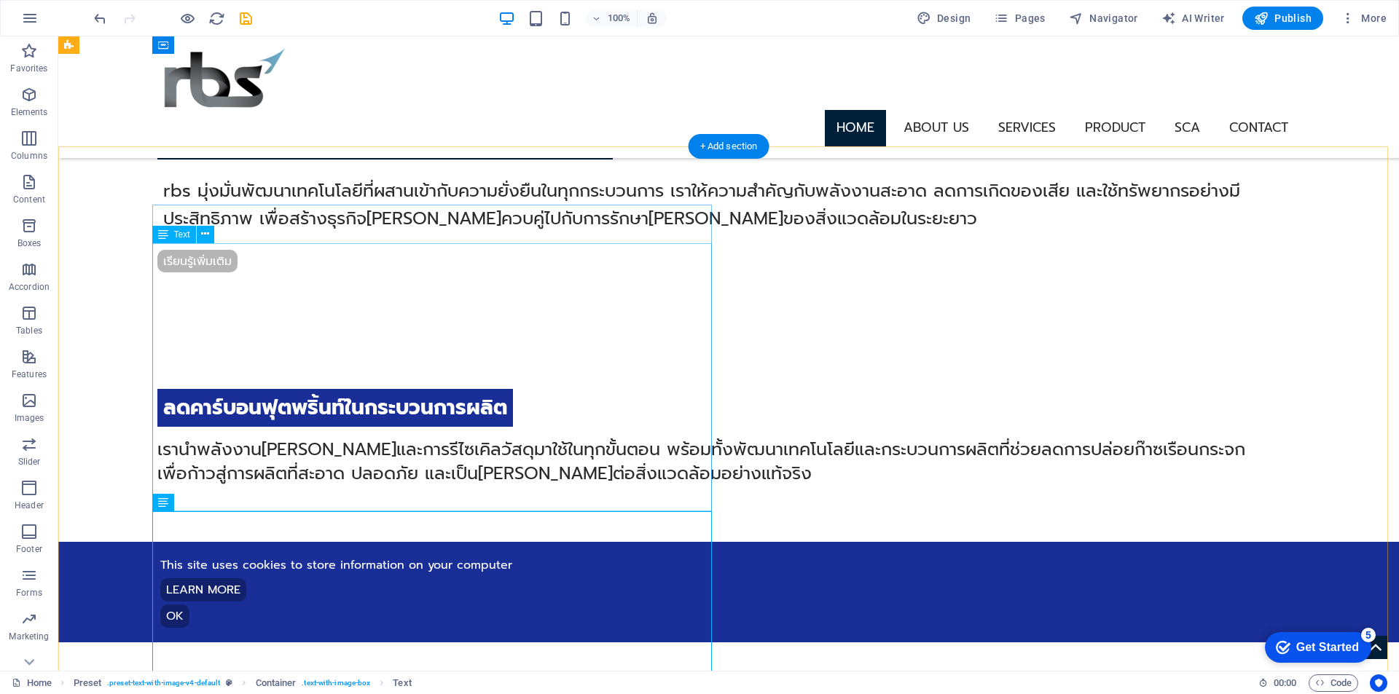
scroll to position [798, 0]
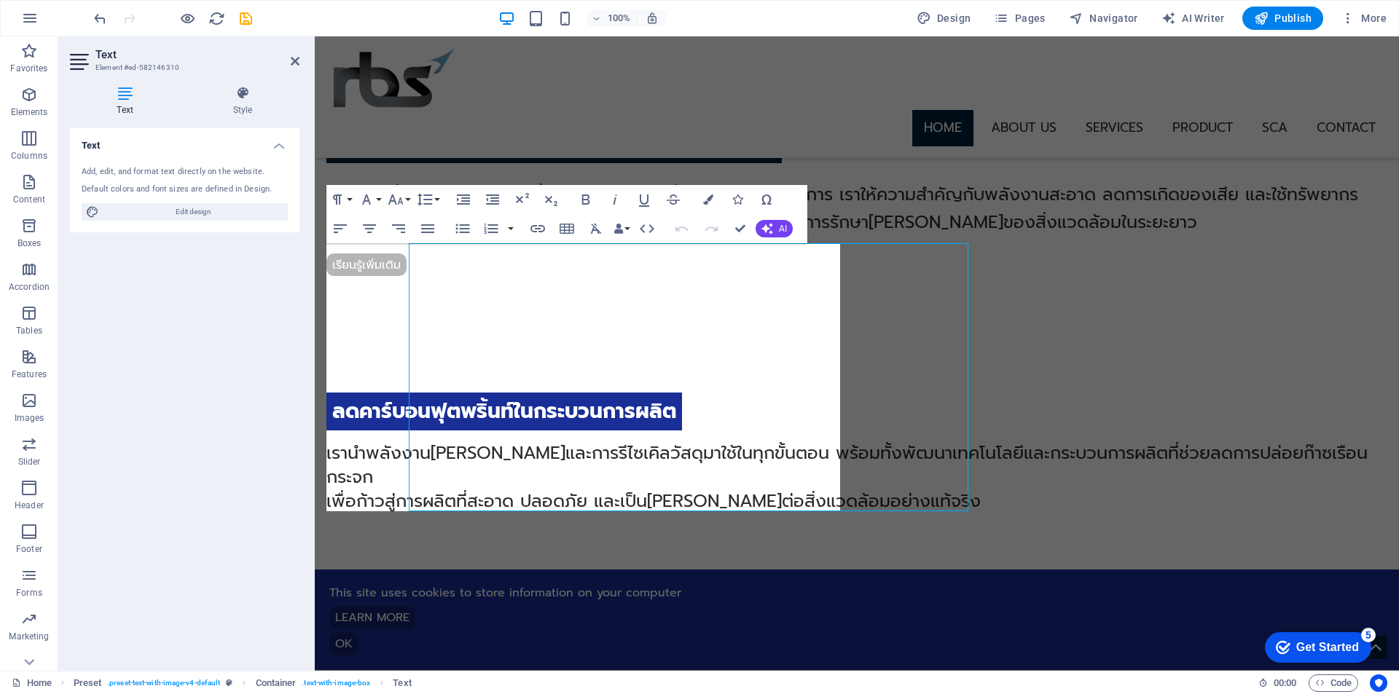
click at [301, 473] on div "Text Element #ed-582146310 Text Style Text Add, edit, and format text directly …" at bounding box center [728, 353] width 1340 height 634
drag, startPoint x: 457, startPoint y: 492, endPoint x: 209, endPoint y: 267, distance: 334.7
click at [462, 227] on icon "button" at bounding box center [462, 228] width 17 height 17
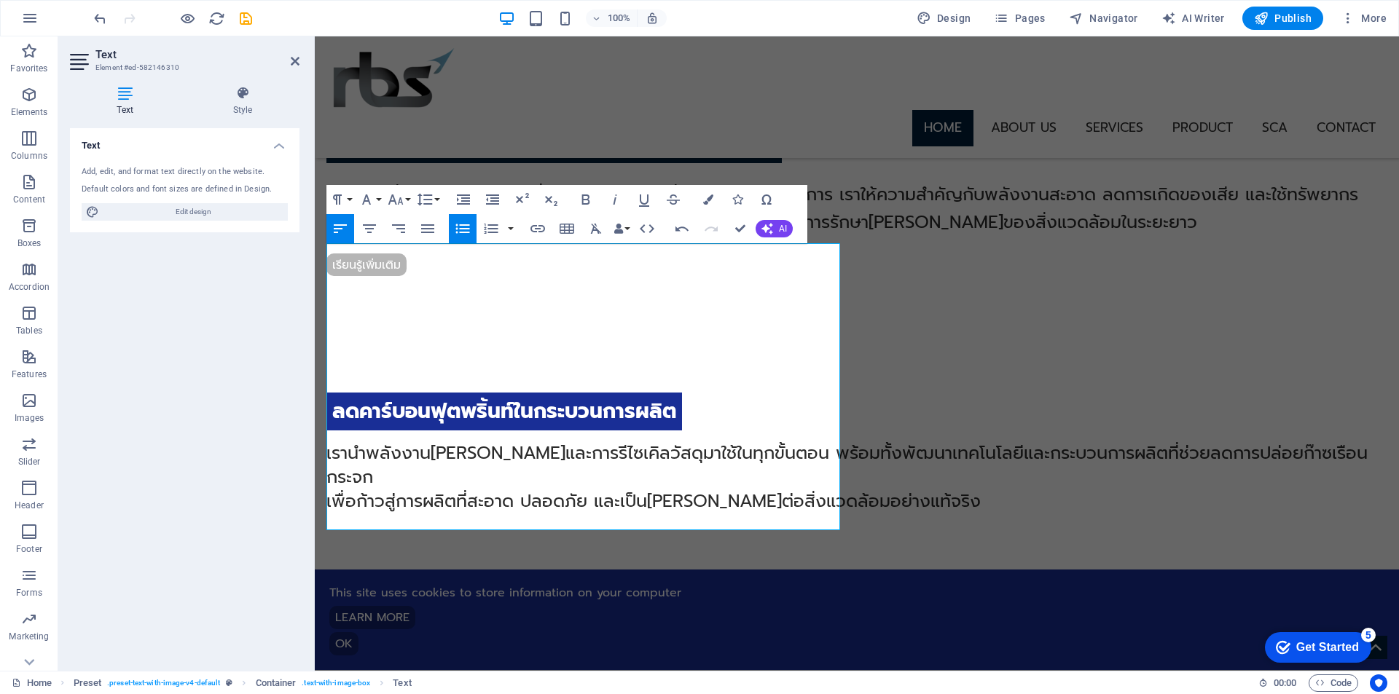
click at [462, 227] on icon "button" at bounding box center [462, 228] width 17 height 17
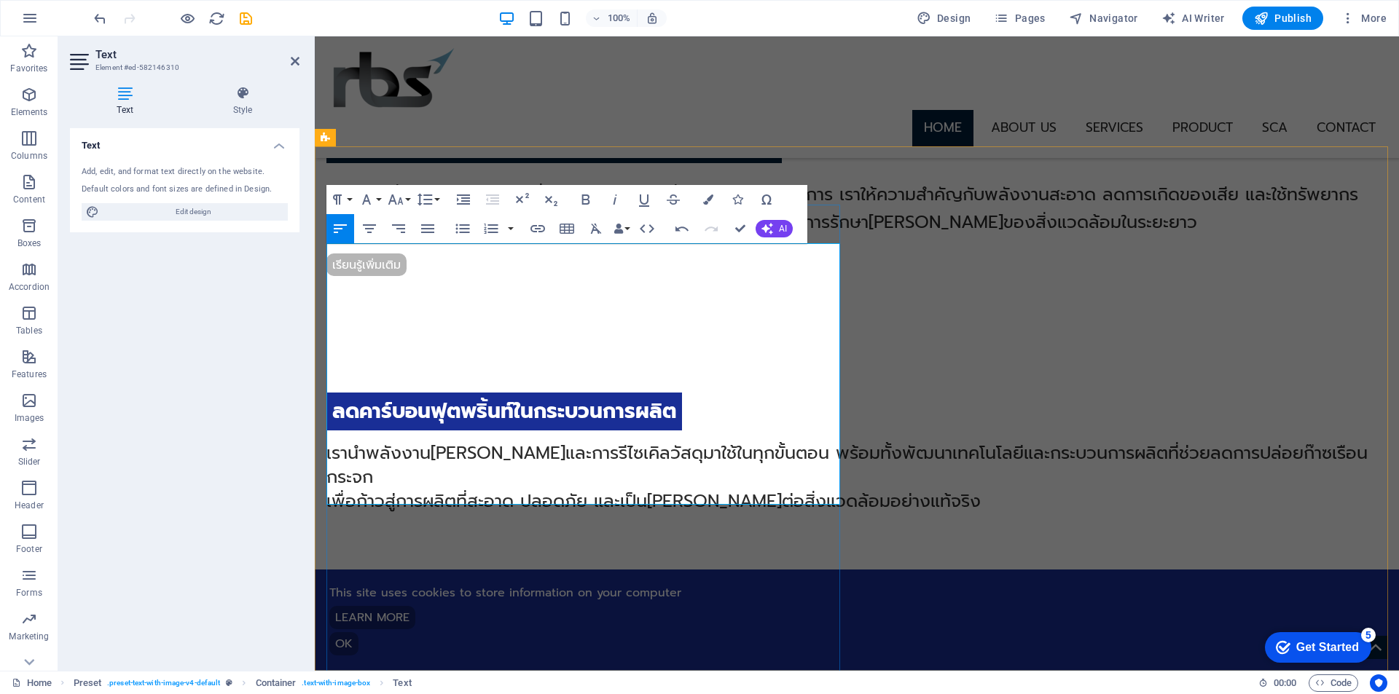
drag, startPoint x: 369, startPoint y: 269, endPoint x: 281, endPoint y: 248, distance: 89.8
click at [459, 227] on icon "button" at bounding box center [462, 228] width 17 height 17
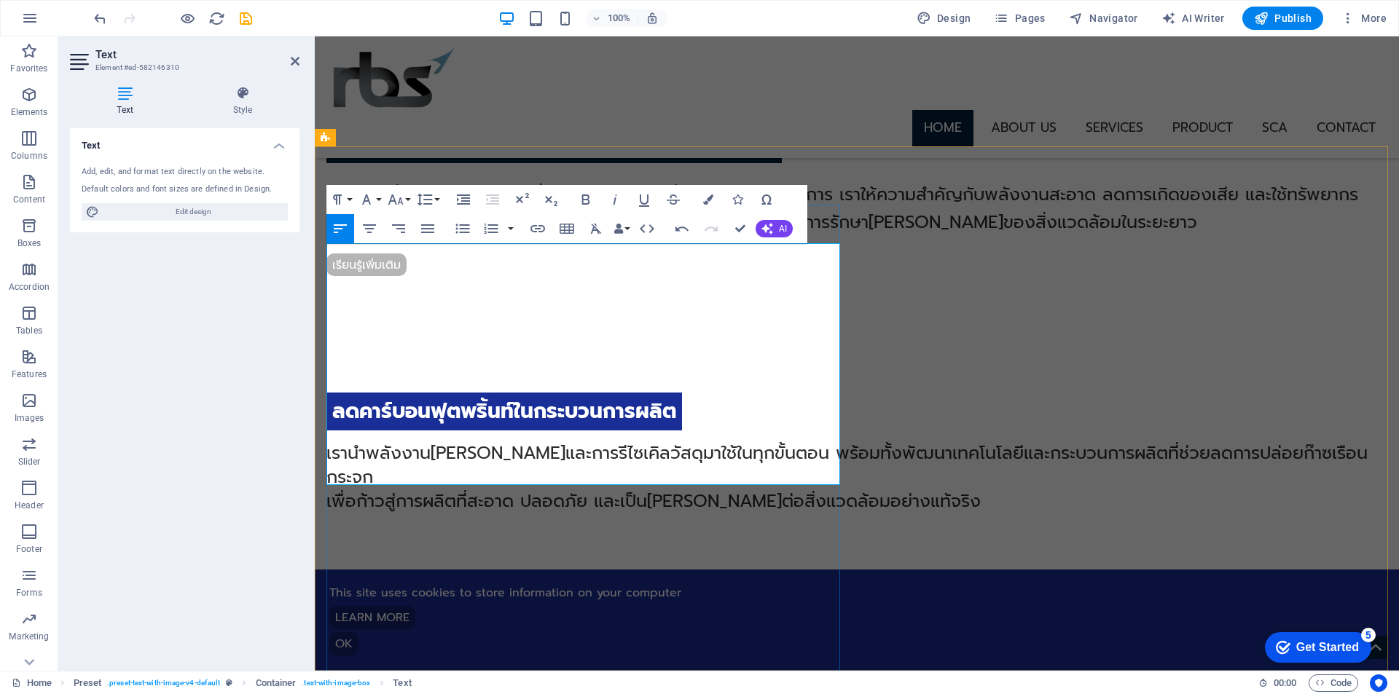
drag, startPoint x: 358, startPoint y: 256, endPoint x: 562, endPoint y: 463, distance: 291.5
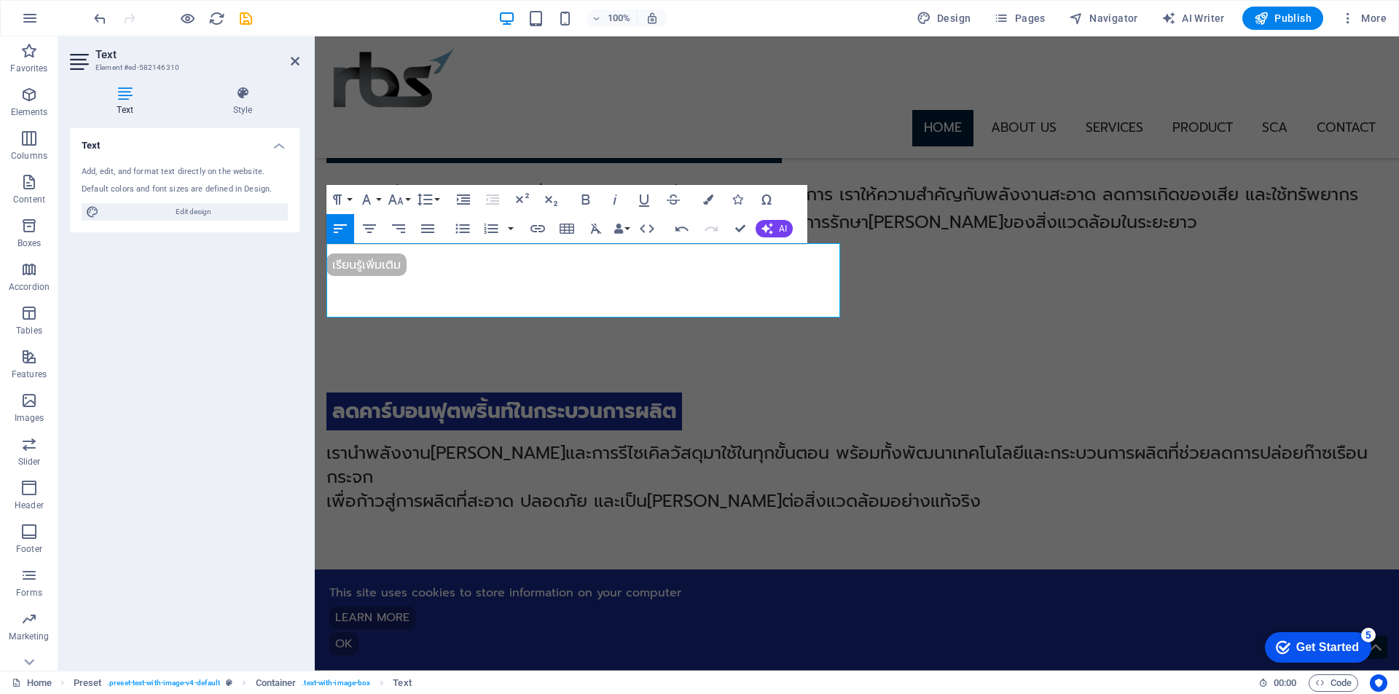
drag, startPoint x: 480, startPoint y: 276, endPoint x: 538, endPoint y: 264, distance: 59.6
drag, startPoint x: 703, startPoint y: 298, endPoint x: 236, endPoint y: 238, distance: 470.7
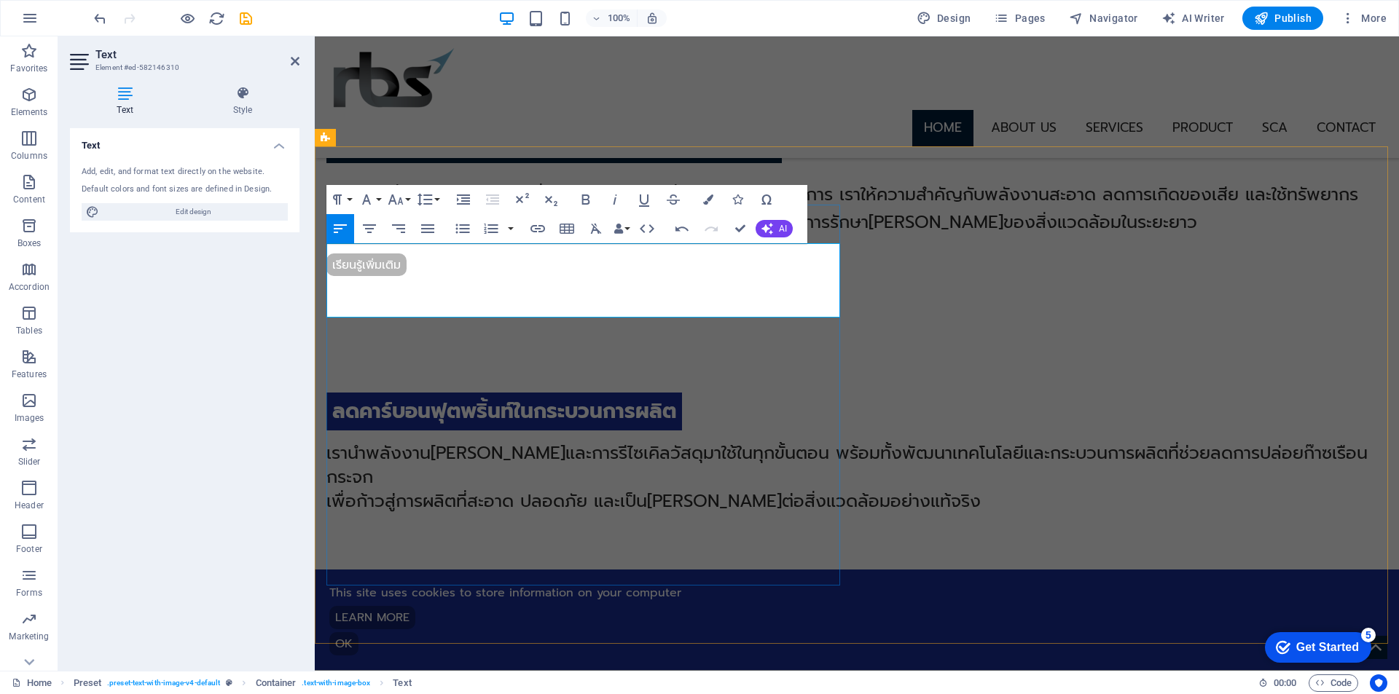
drag, startPoint x: 703, startPoint y: 298, endPoint x: 262, endPoint y: 246, distance: 443.7
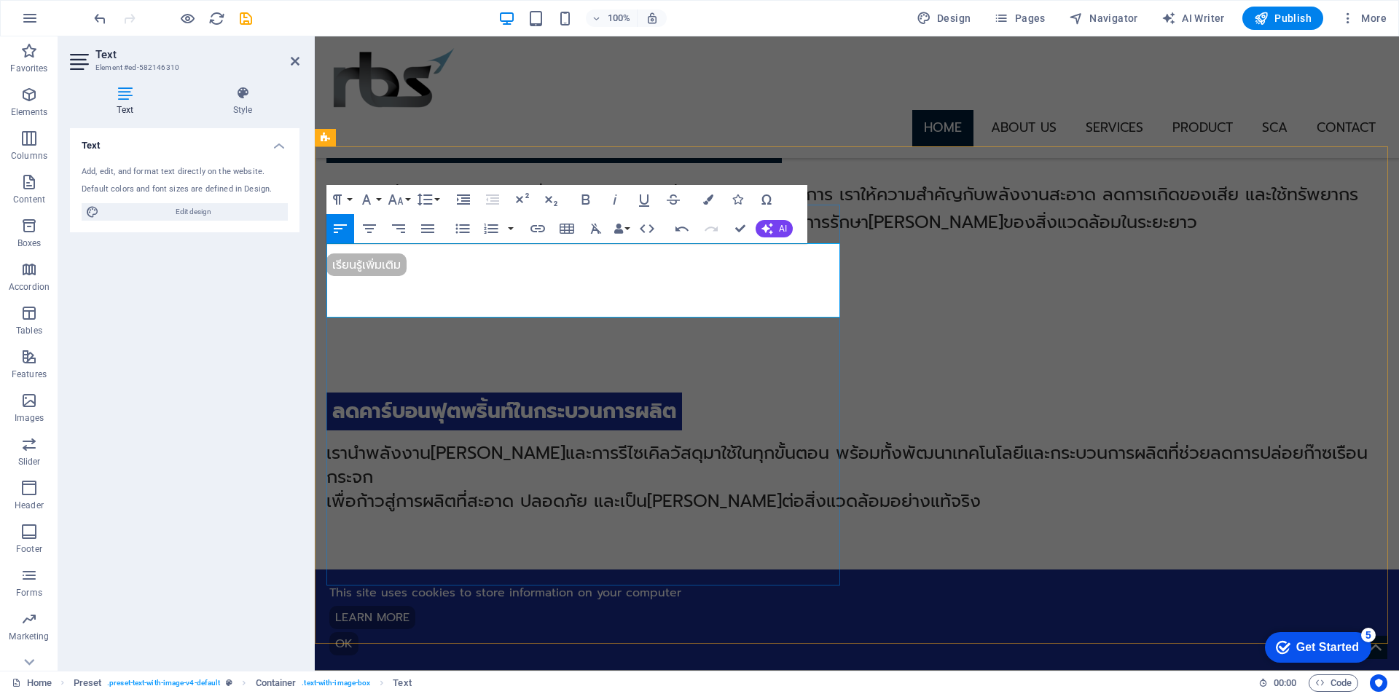
drag, startPoint x: 652, startPoint y: 271, endPoint x: 716, endPoint y: 284, distance: 65.4
drag, startPoint x: 686, startPoint y: 270, endPoint x: 746, endPoint y: 297, distance: 65.5
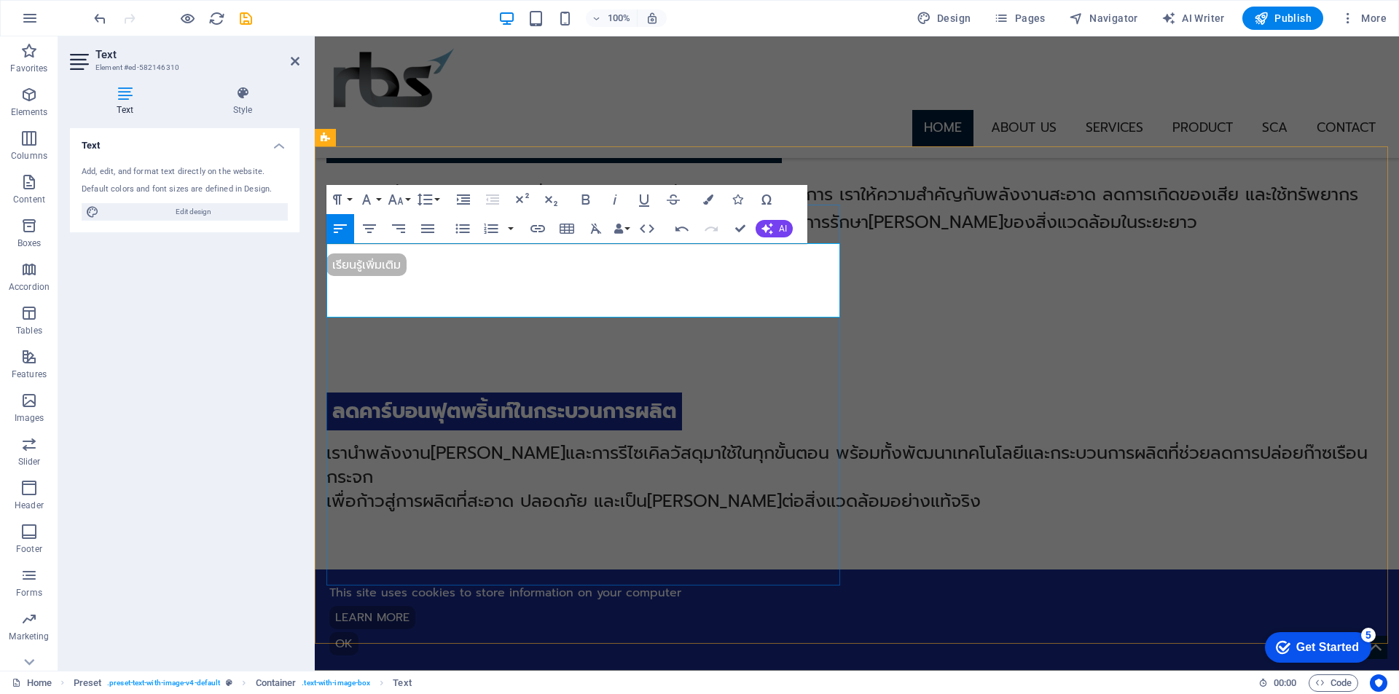
drag, startPoint x: 708, startPoint y: 269, endPoint x: 785, endPoint y: 310, distance: 86.7
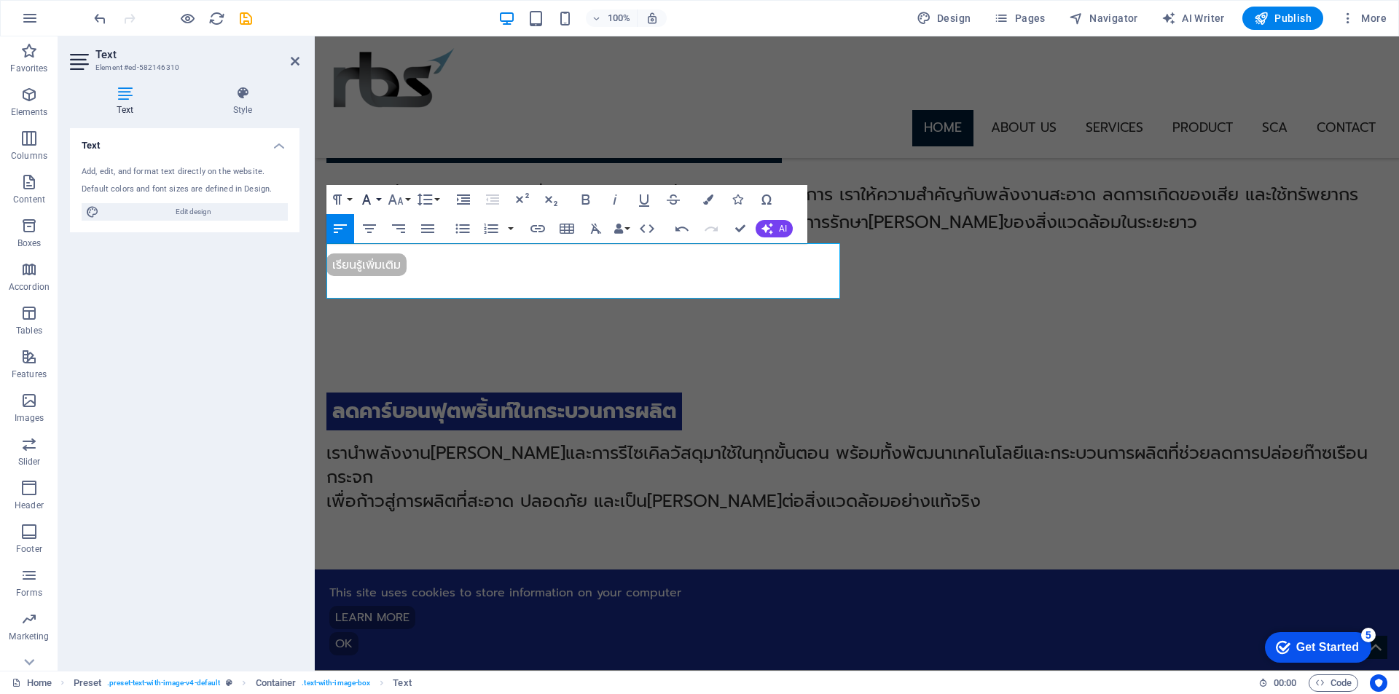
click at [374, 195] on icon "button" at bounding box center [366, 199] width 17 height 17
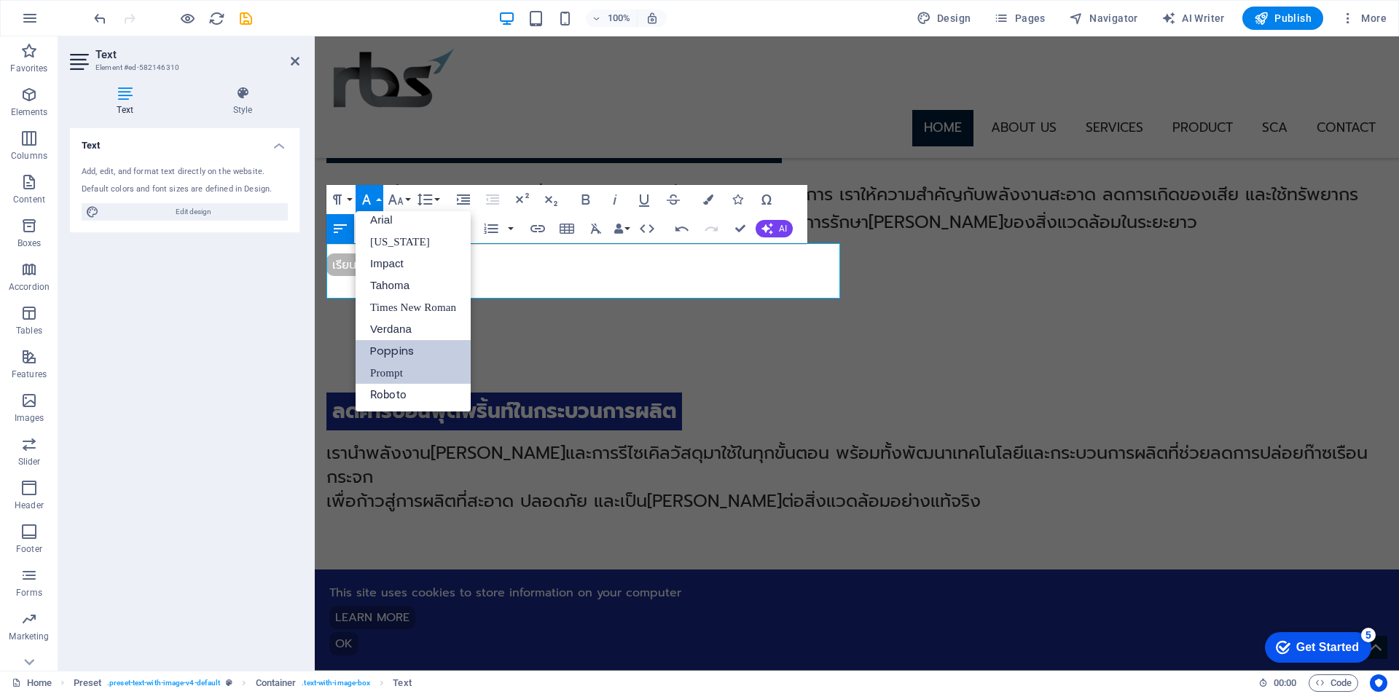
scroll to position [8, 0]
click at [406, 371] on link "Prompt" at bounding box center [412, 373] width 115 height 22
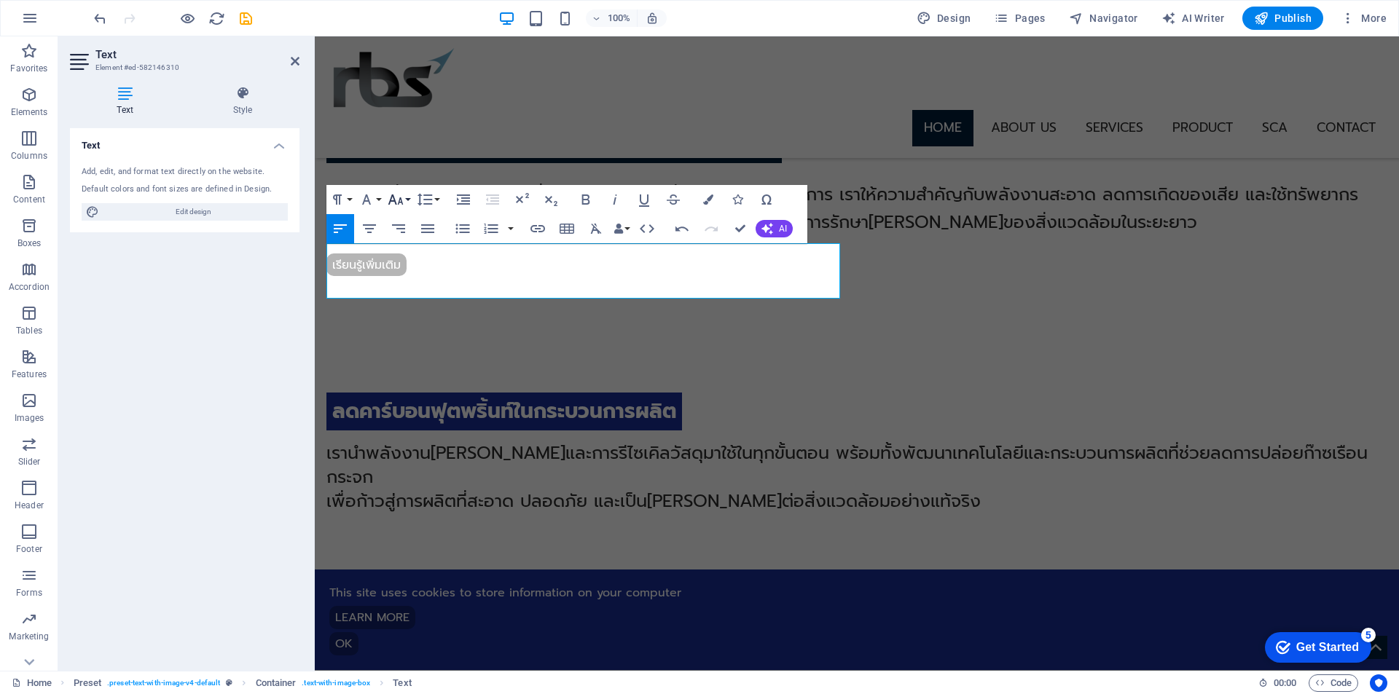
click at [404, 197] on icon "button" at bounding box center [395, 199] width 17 height 17
click at [409, 362] on link "18" at bounding box center [411, 359] width 52 height 22
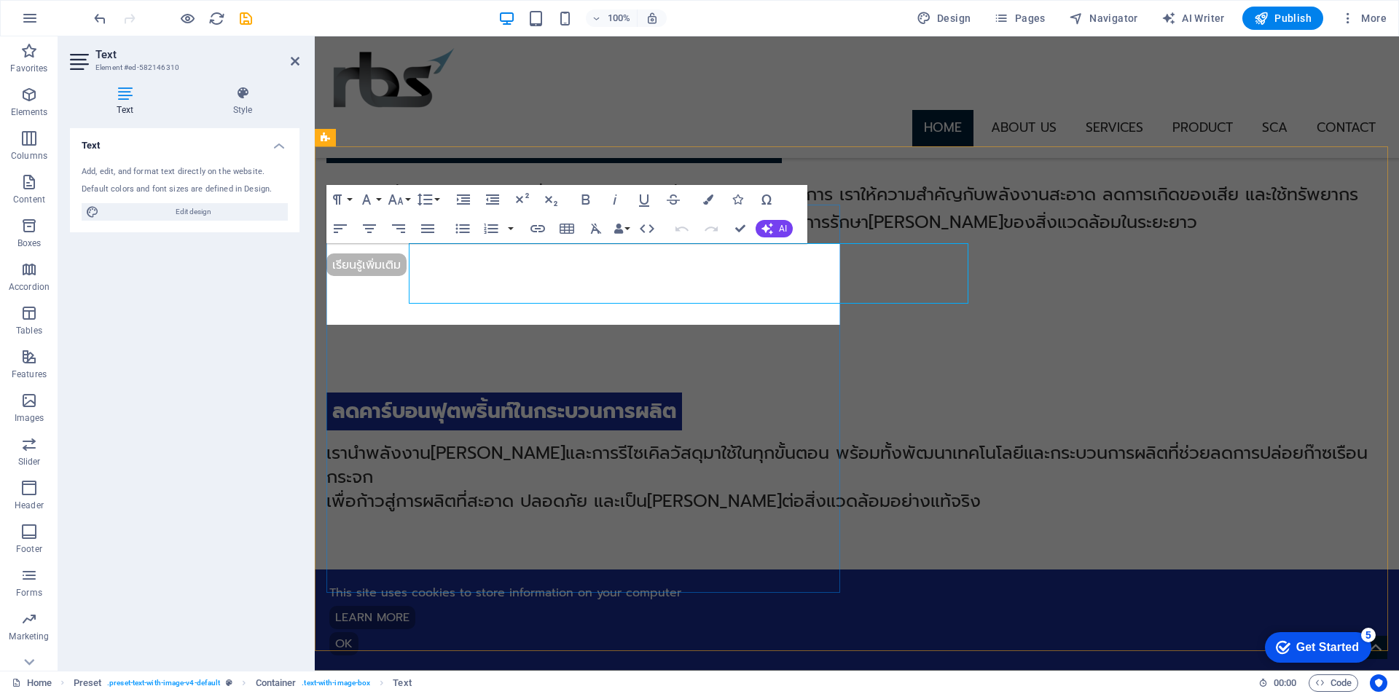
click at [704, 195] on icon "button" at bounding box center [708, 199] width 10 height 10
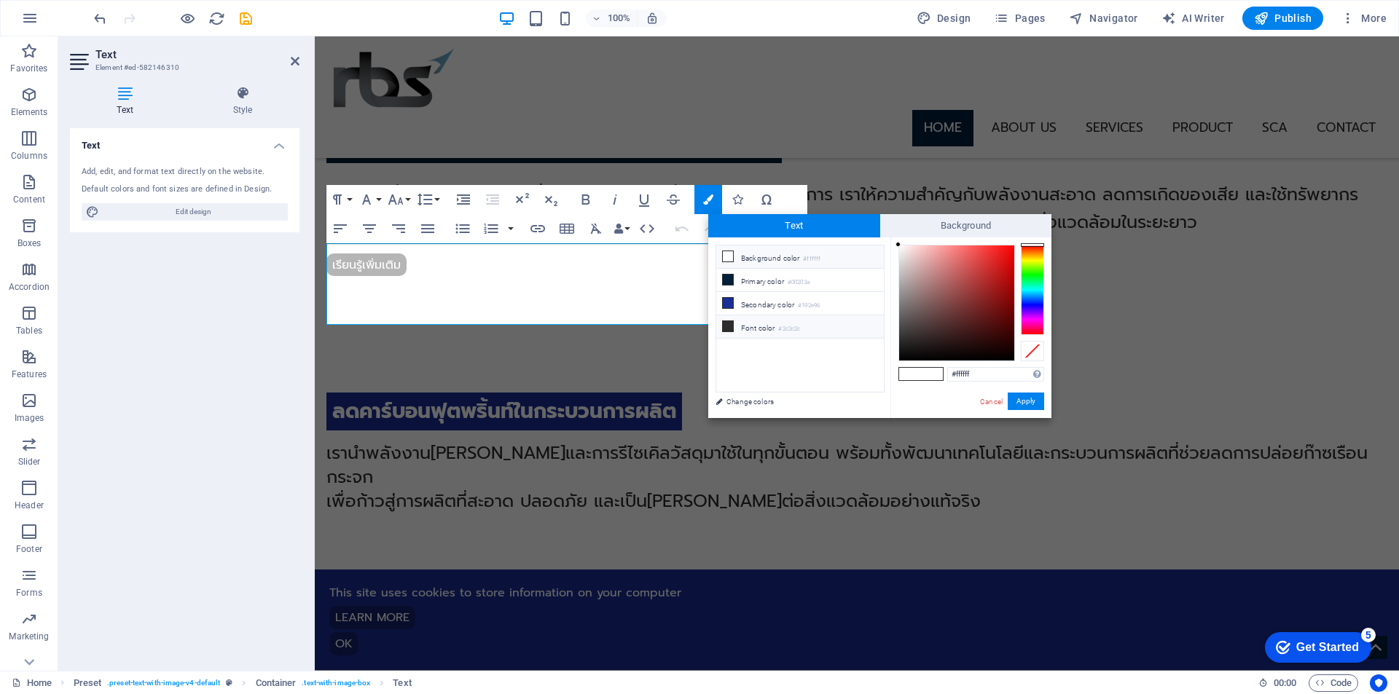
click at [728, 323] on icon at bounding box center [728, 326] width 10 height 10
type input "#2c2c2c"
click at [1038, 401] on button "Apply" at bounding box center [1025, 401] width 36 height 17
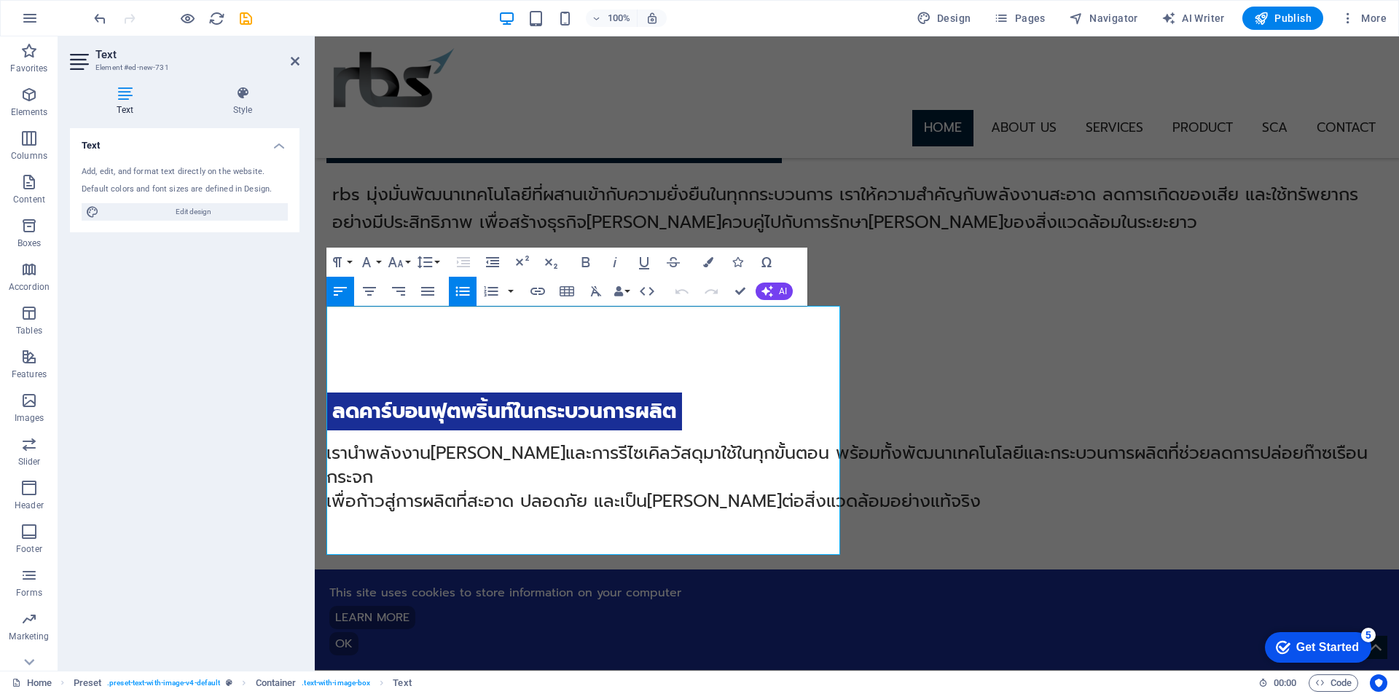
drag, startPoint x: 475, startPoint y: 530, endPoint x: 259, endPoint y: 321, distance: 300.8
click at [465, 262] on icon "button" at bounding box center [463, 261] width 17 height 17
click at [462, 263] on icon "button" at bounding box center [463, 261] width 17 height 17
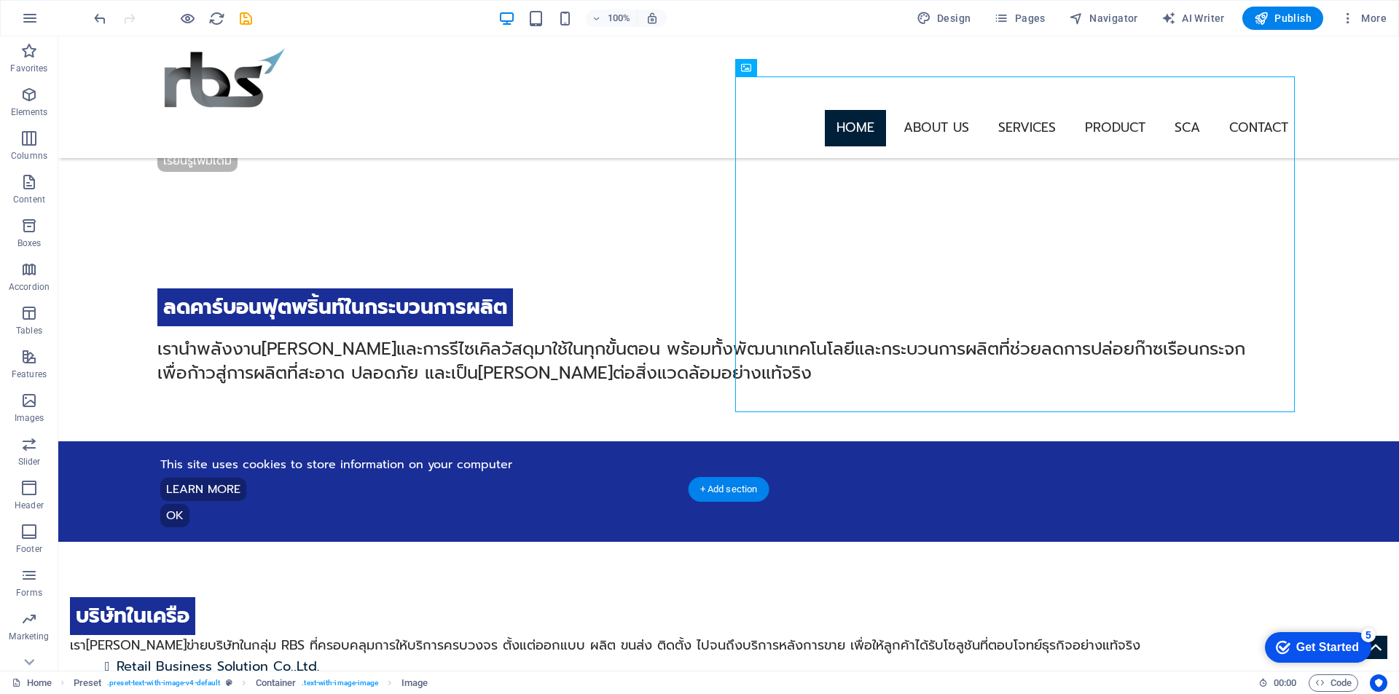
scroll to position [870, 0]
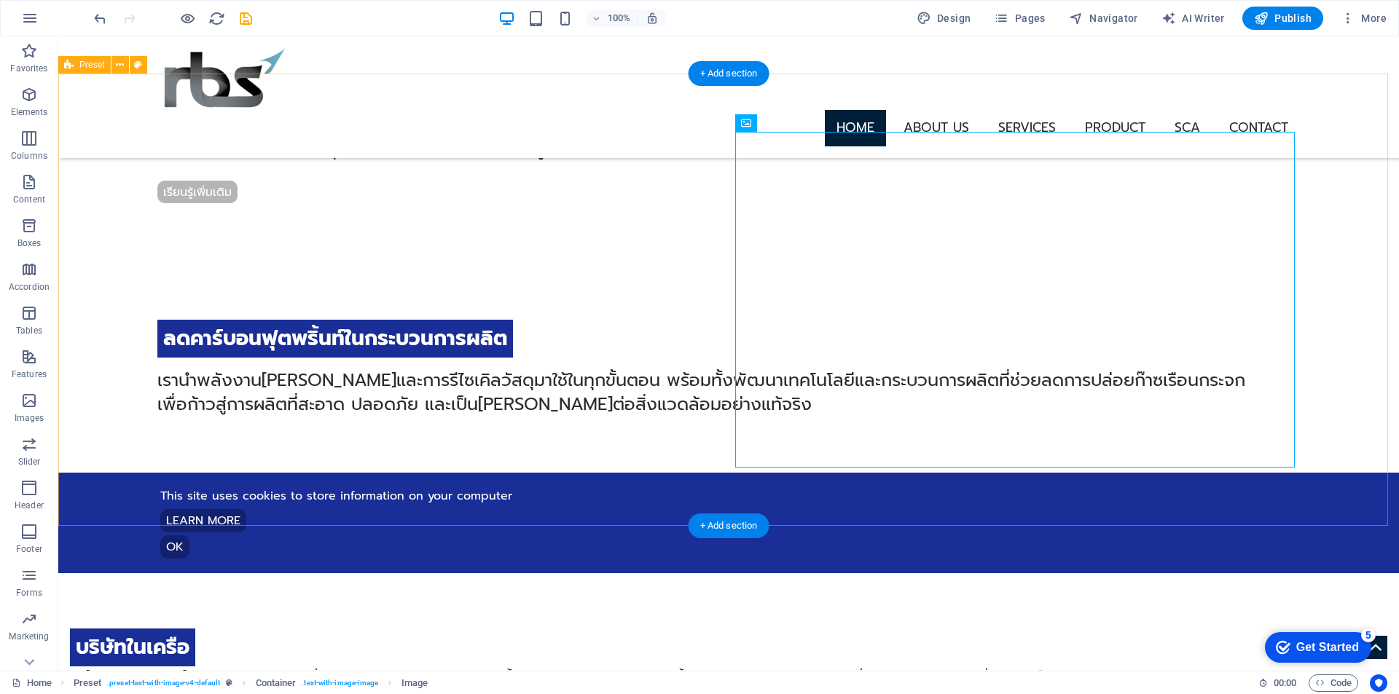
drag, startPoint x: 741, startPoint y: 487, endPoint x: 720, endPoint y: 476, distance: 24.1
